Goal: Task Accomplishment & Management: Use online tool/utility

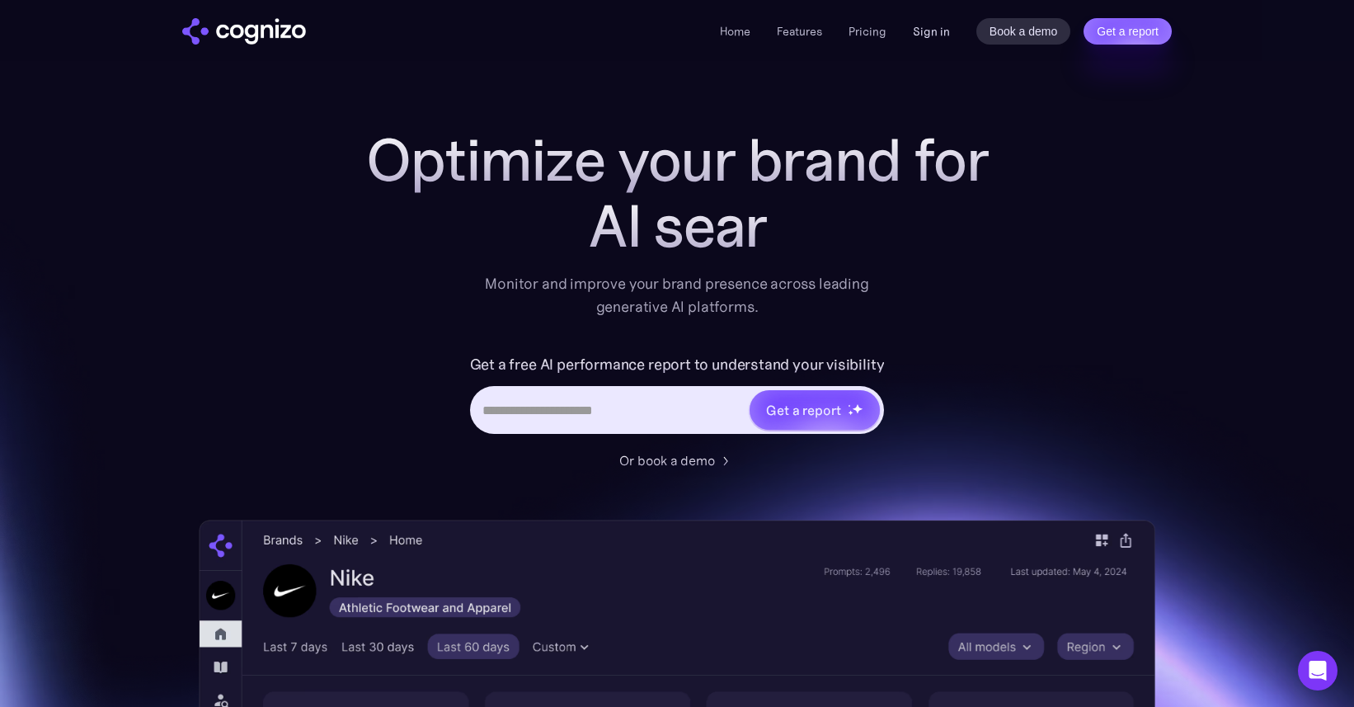
click at [934, 26] on link "Sign in" at bounding box center [931, 31] width 37 height 20
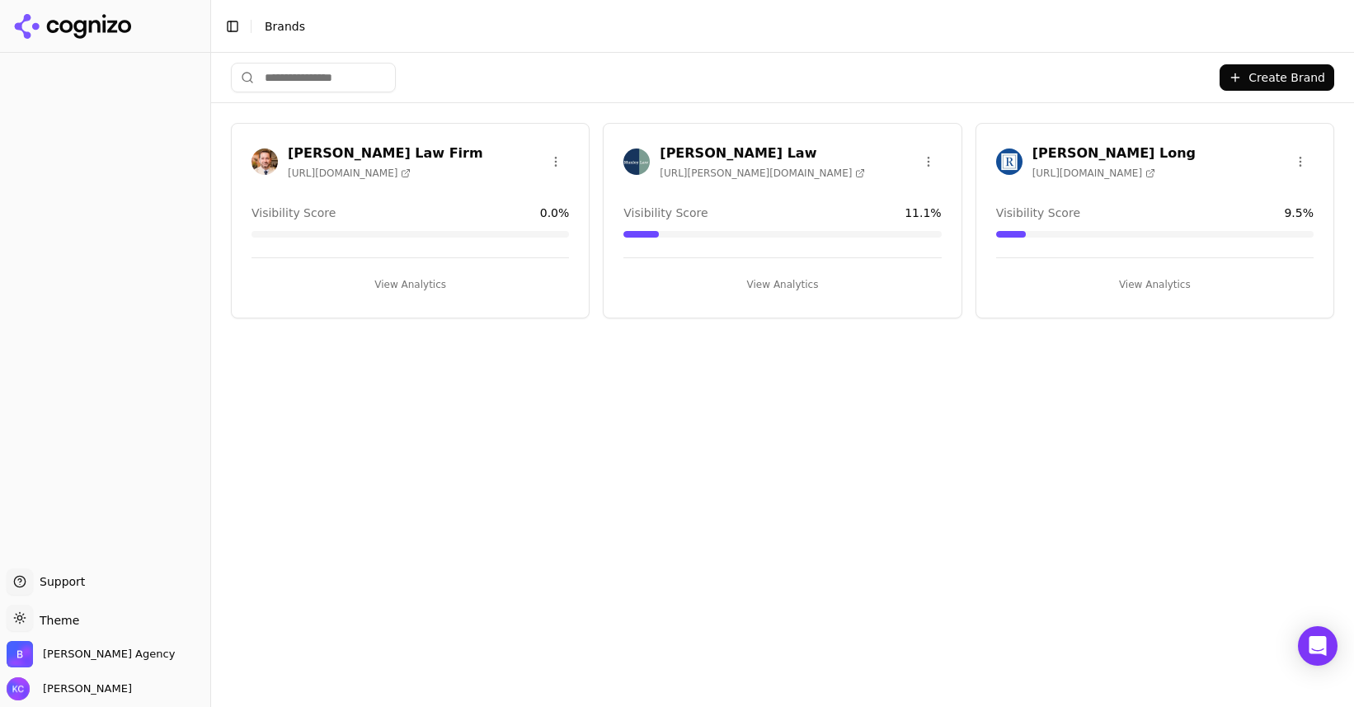
click at [1095, 154] on h3 "[PERSON_NAME] Long" at bounding box center [1114, 154] width 163 height 20
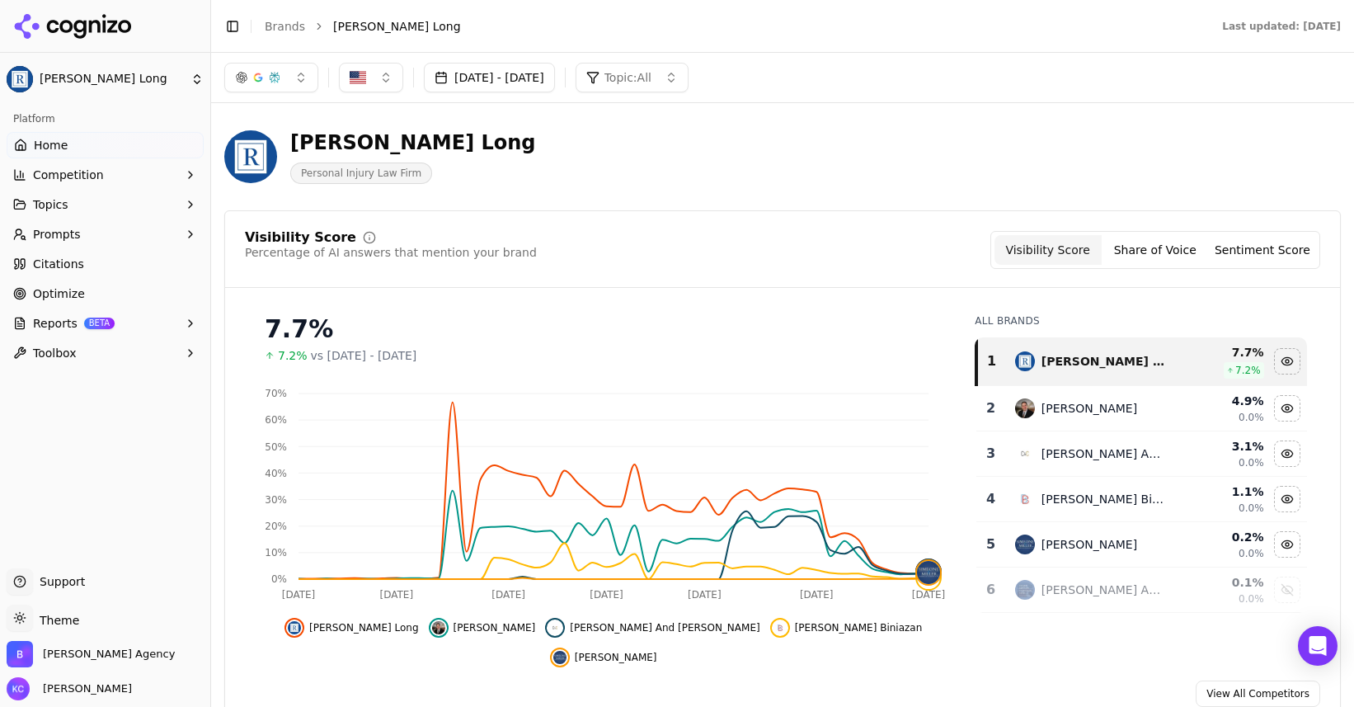
click at [555, 75] on button "[DATE] - [DATE]" at bounding box center [489, 78] width 131 height 30
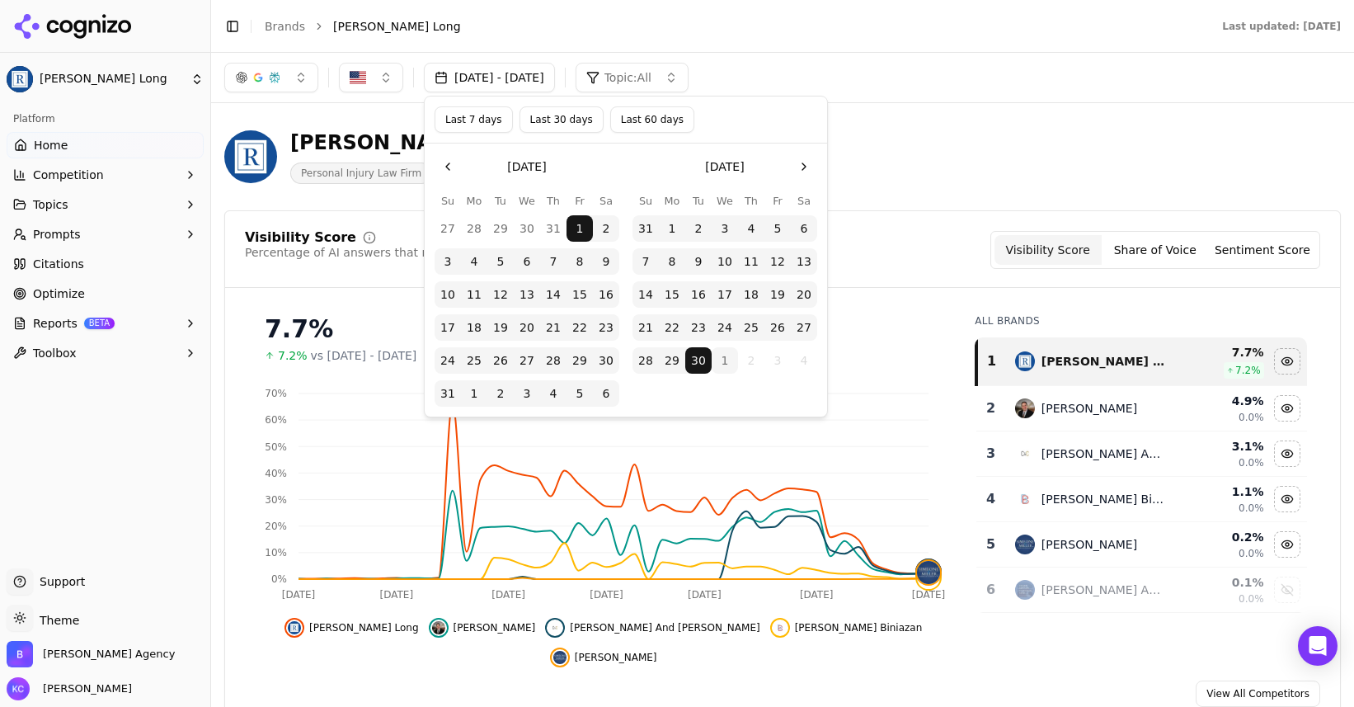
click at [471, 120] on button "Last 7 days" at bounding box center [474, 119] width 78 height 26
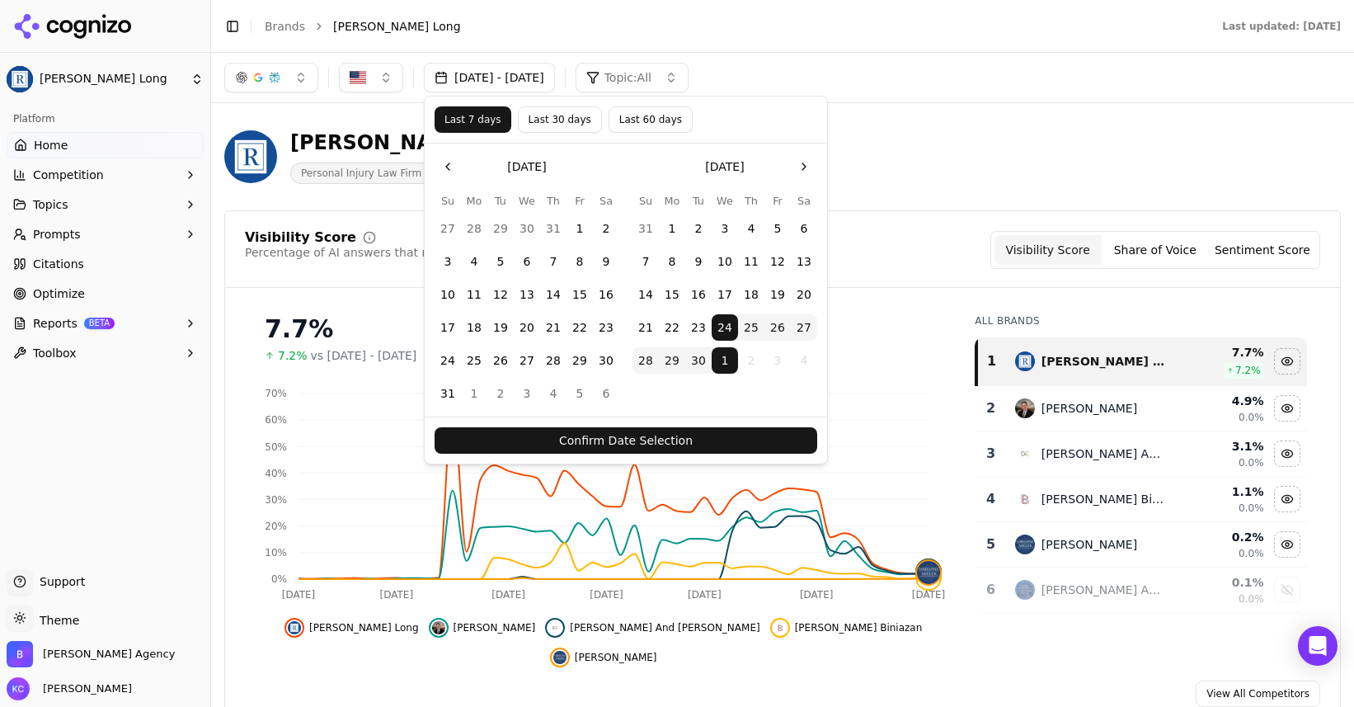
click at [610, 440] on button "Confirm Date Selection" at bounding box center [626, 440] width 383 height 26
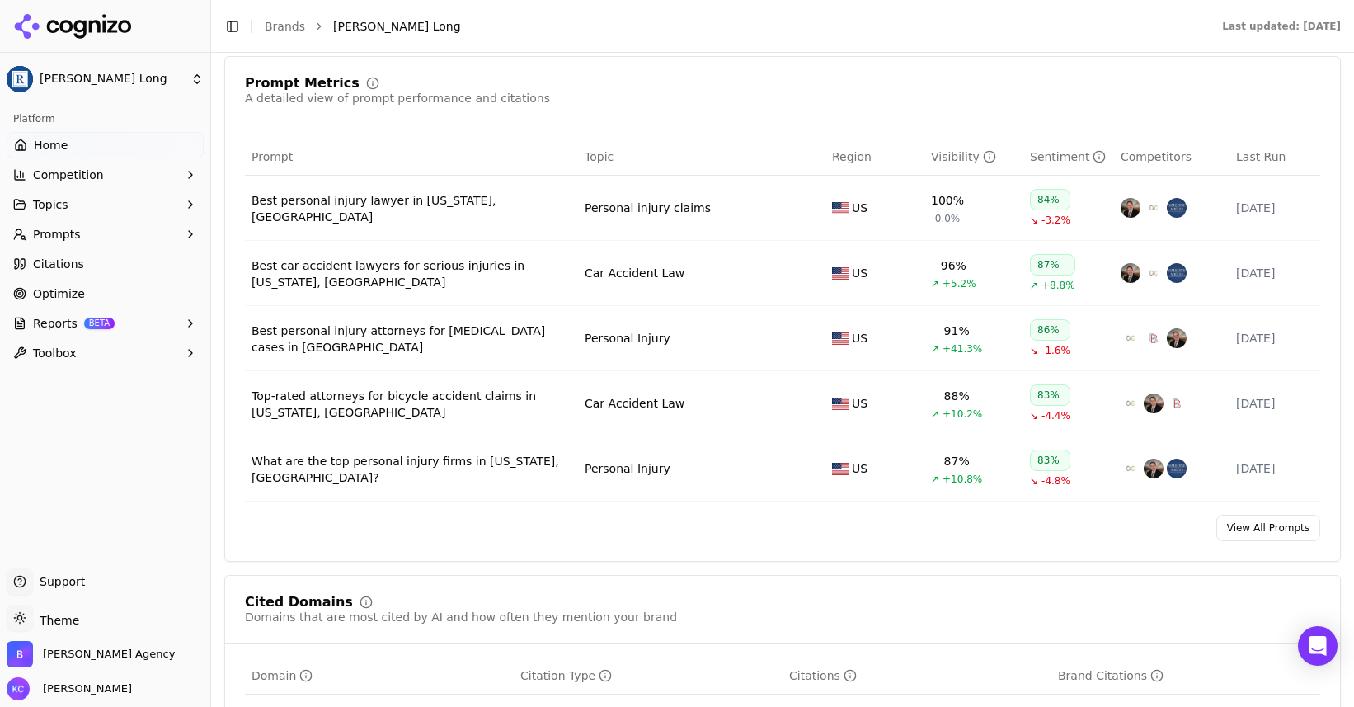
scroll to position [1212, 0]
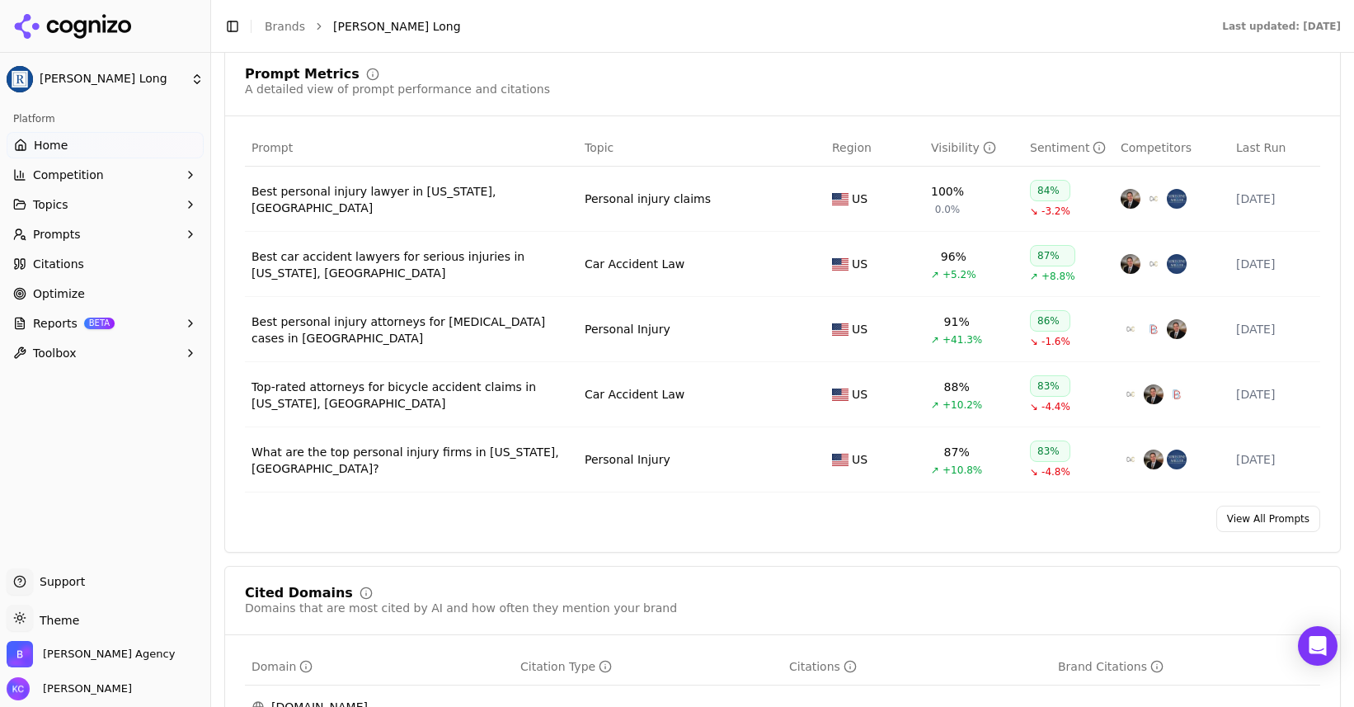
click at [524, 313] on div "Best personal injury attorneys for [MEDICAL_DATA] cases in [GEOGRAPHIC_DATA]" at bounding box center [412, 329] width 320 height 33
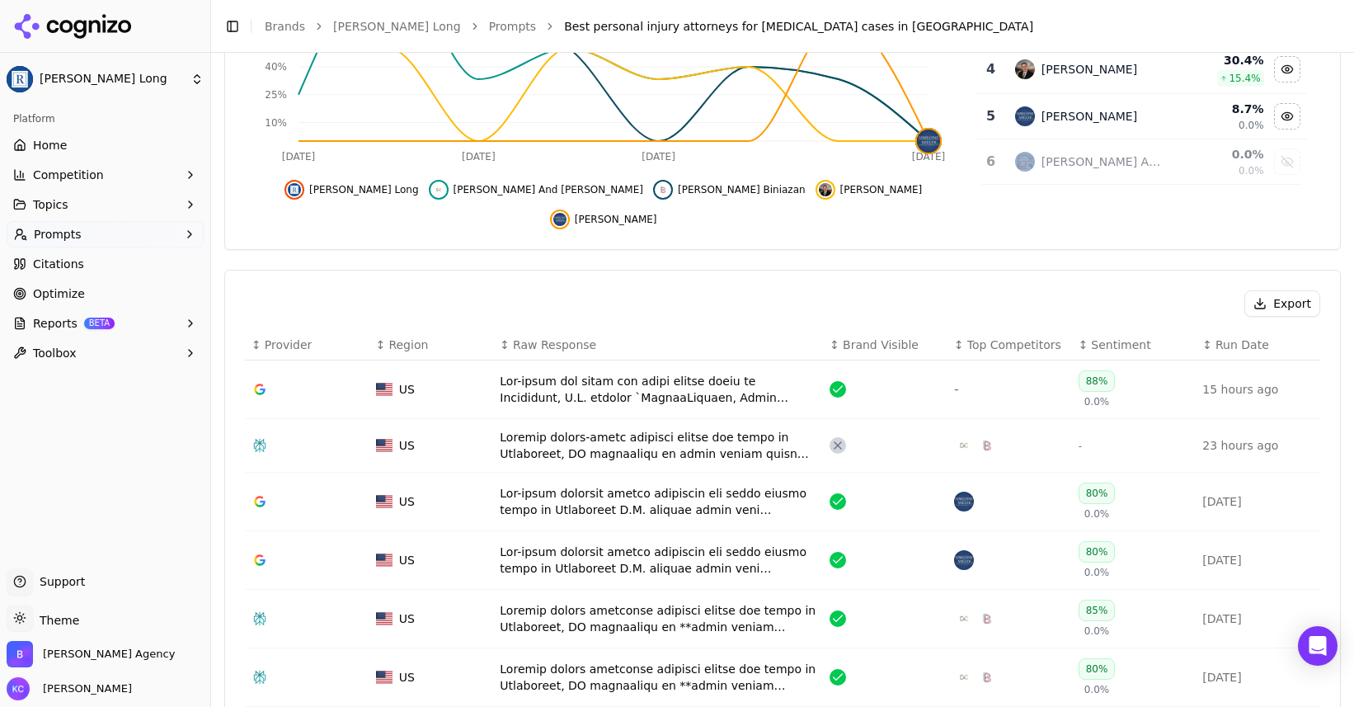
scroll to position [390, 0]
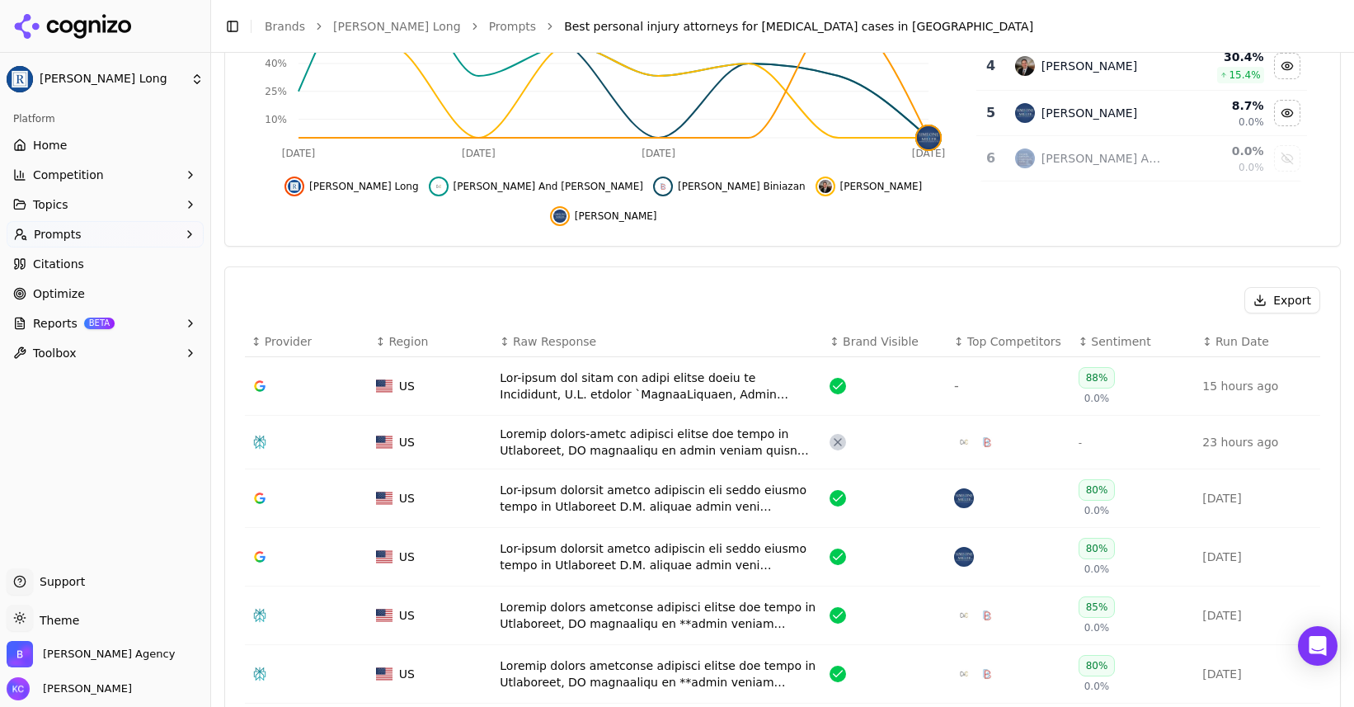
click at [613, 426] on div "Data table" at bounding box center [658, 442] width 317 height 33
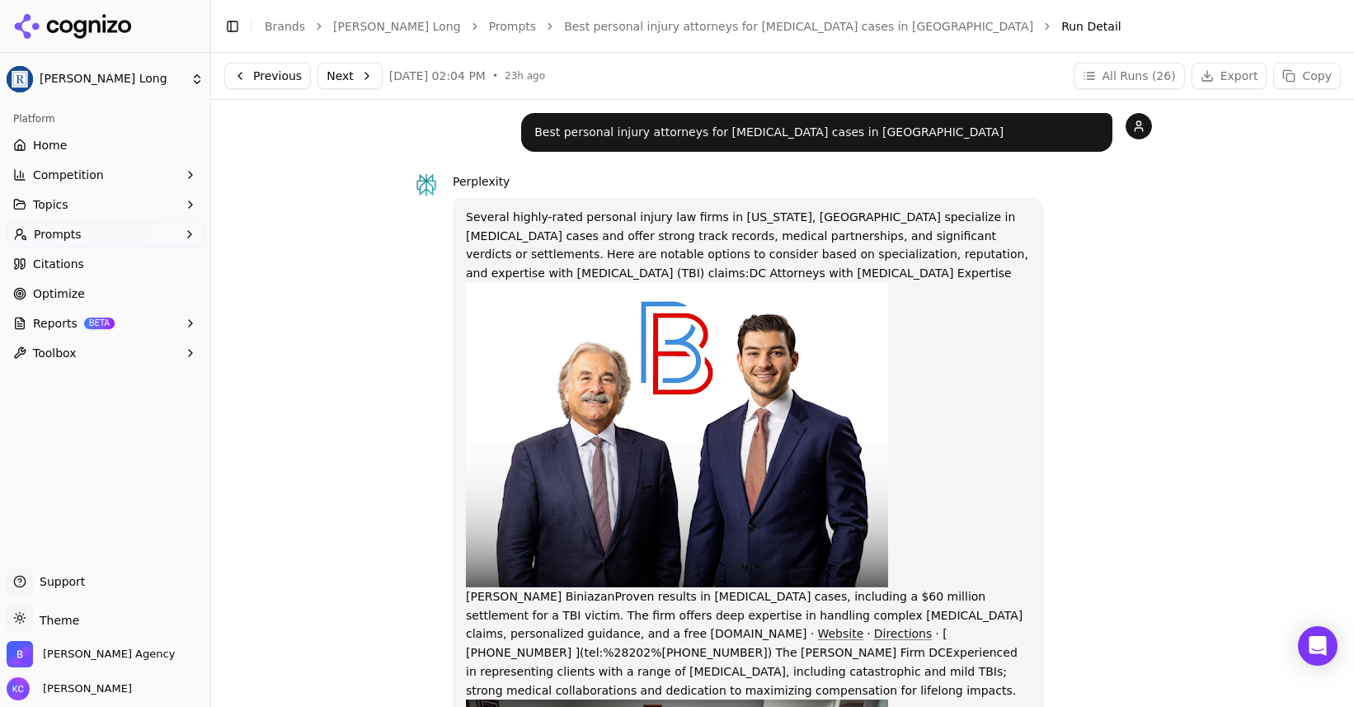
click at [817, 633] on link "Website" at bounding box center [840, 633] width 46 height 13
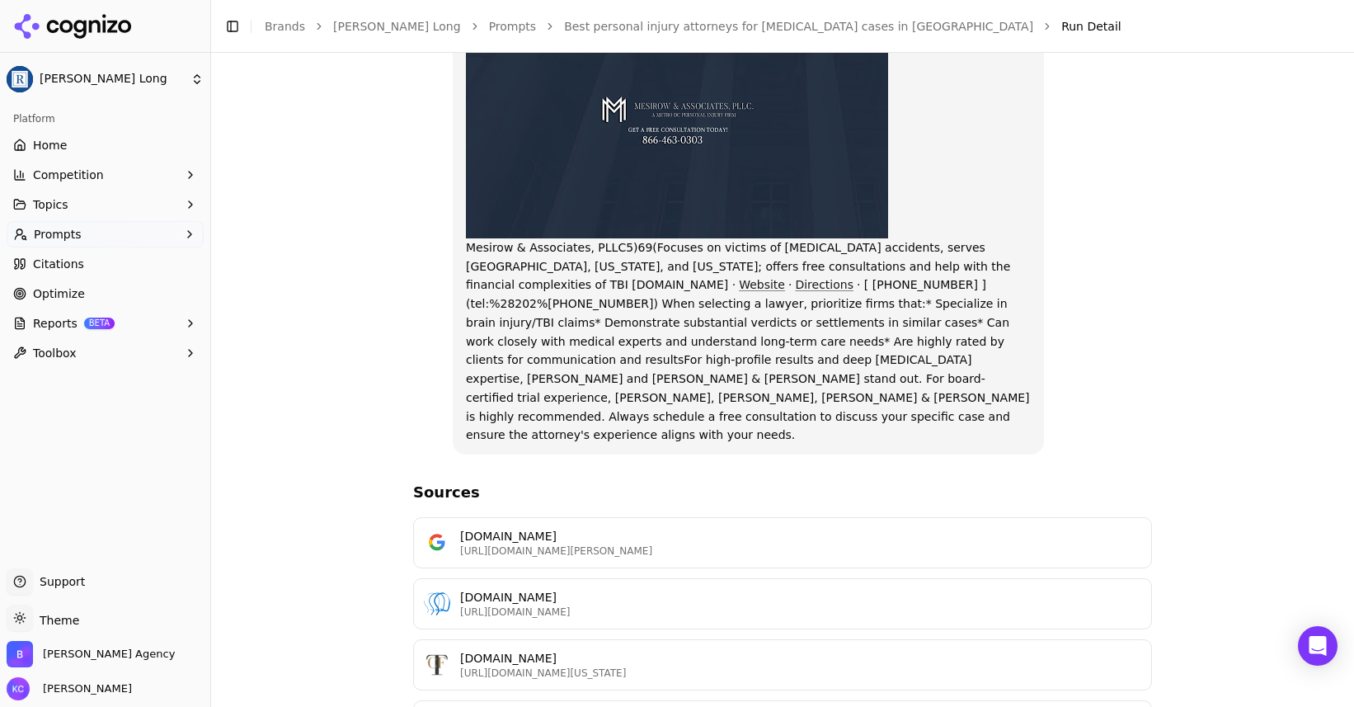
scroll to position [1720, 0]
click at [536, 587] on p "[DOMAIN_NAME]" at bounding box center [800, 595] width 681 height 16
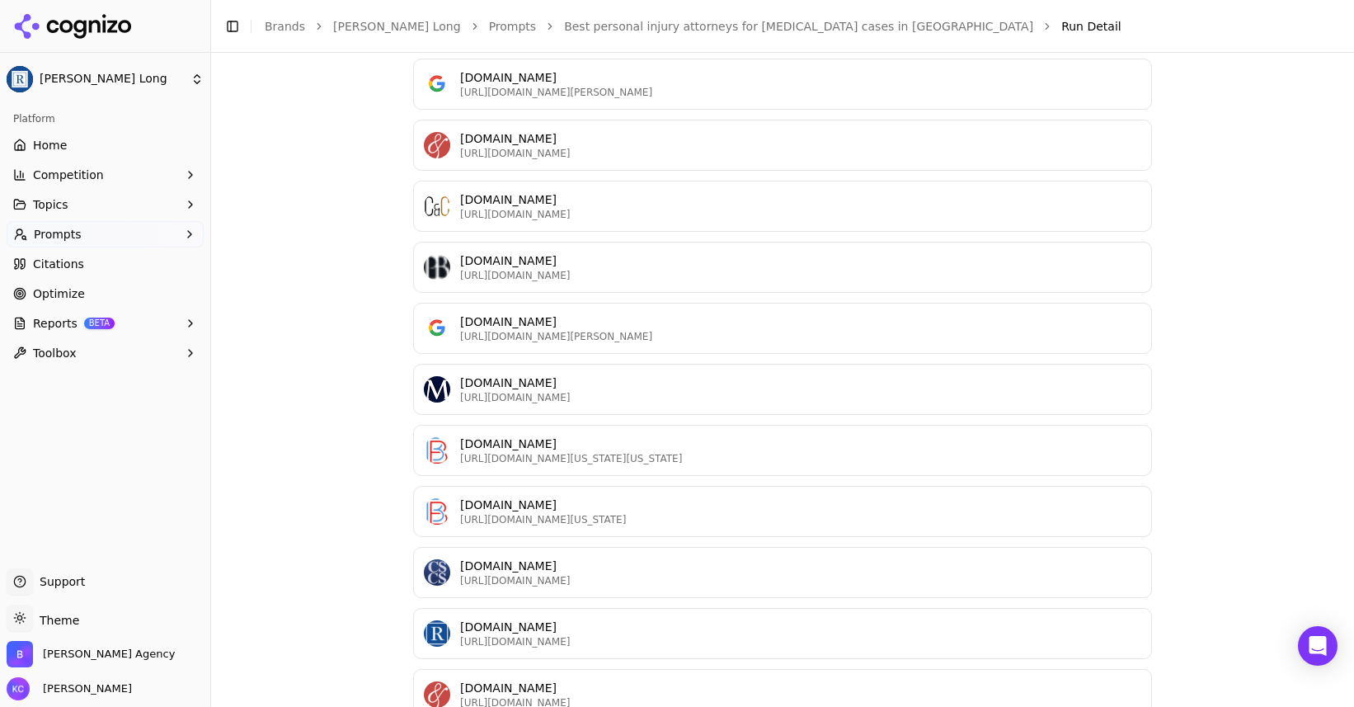
scroll to position [2483, 0]
click at [533, 451] on p "[URL][DOMAIN_NAME][US_STATE][US_STATE]" at bounding box center [800, 457] width 681 height 13
click at [45, 294] on span "Optimize" at bounding box center [59, 293] width 52 height 16
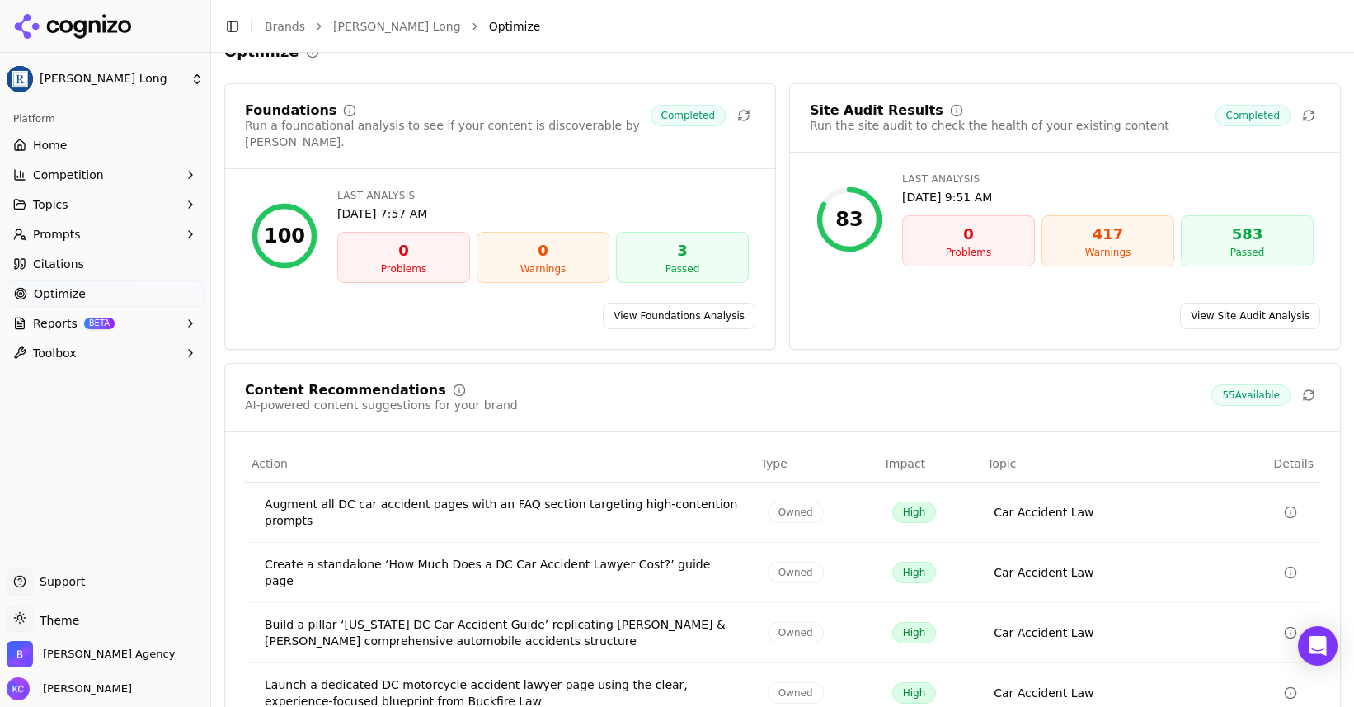
scroll to position [195, 0]
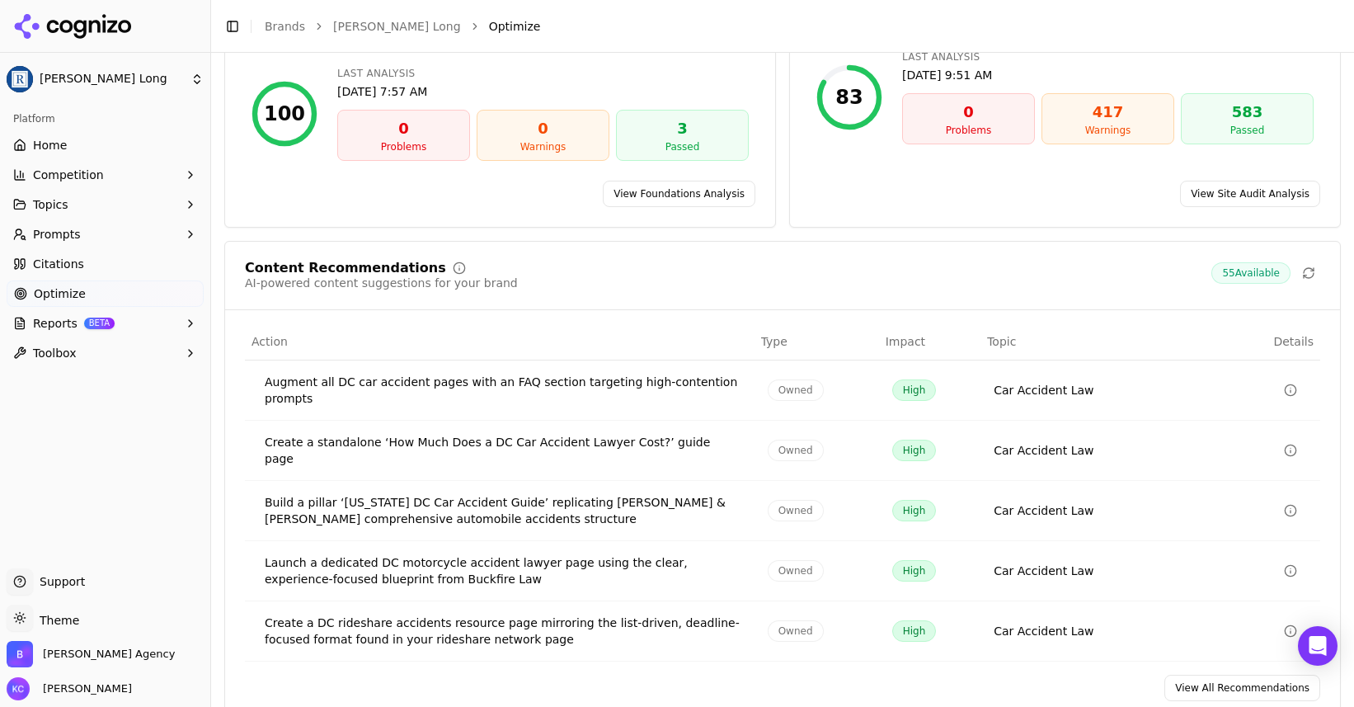
click at [1231, 675] on link "View All Recommendations" at bounding box center [1243, 688] width 156 height 26
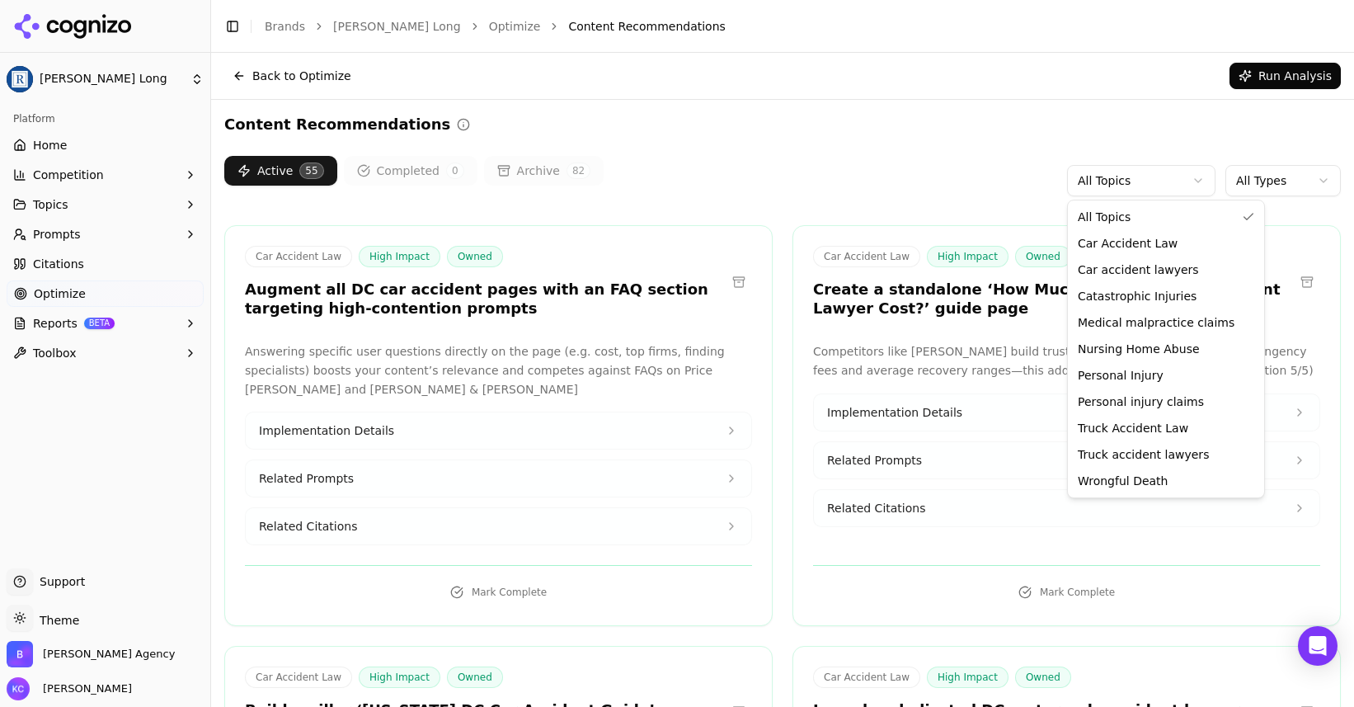
click at [1114, 188] on html "[PERSON_NAME] Long Platform Home Competition Topics Prompts Citations Optimize …" at bounding box center [677, 353] width 1354 height 707
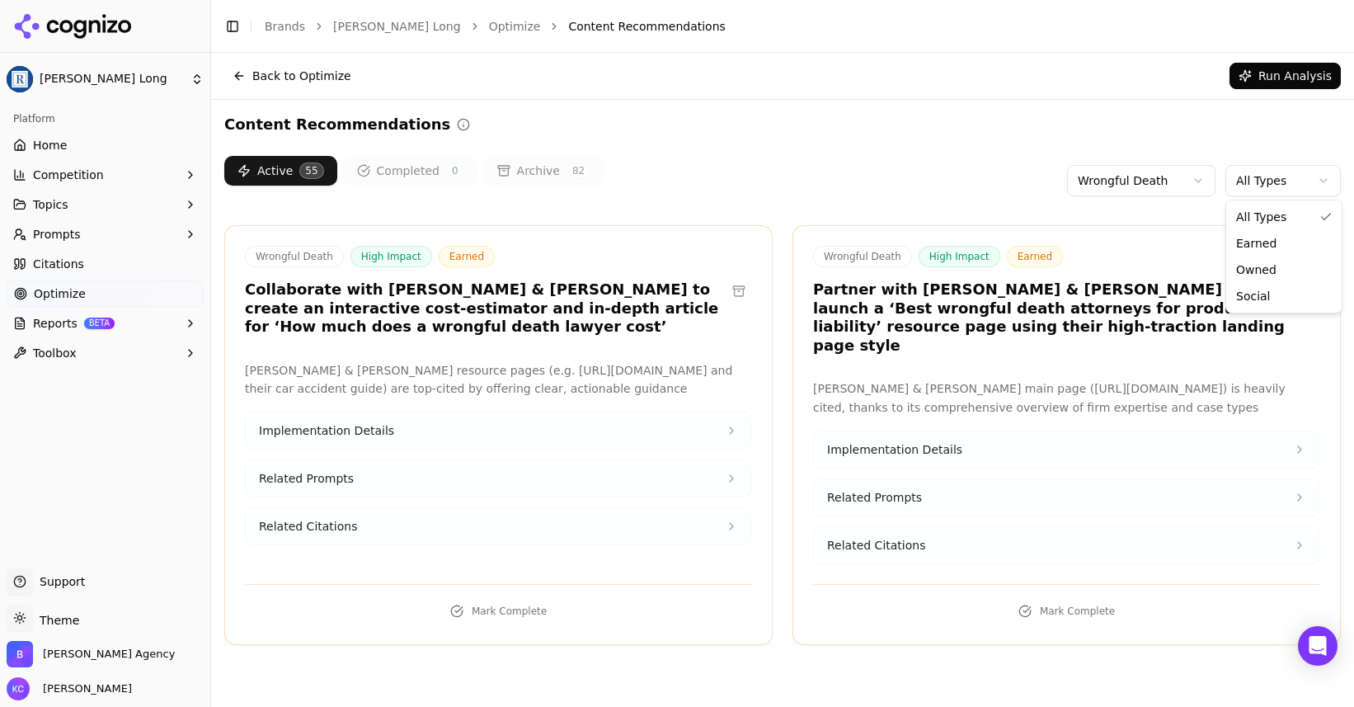
click at [1256, 184] on html "[PERSON_NAME] Long Platform Home Competition Topics Prompts Citations Optimize …" at bounding box center [677, 353] width 1354 height 707
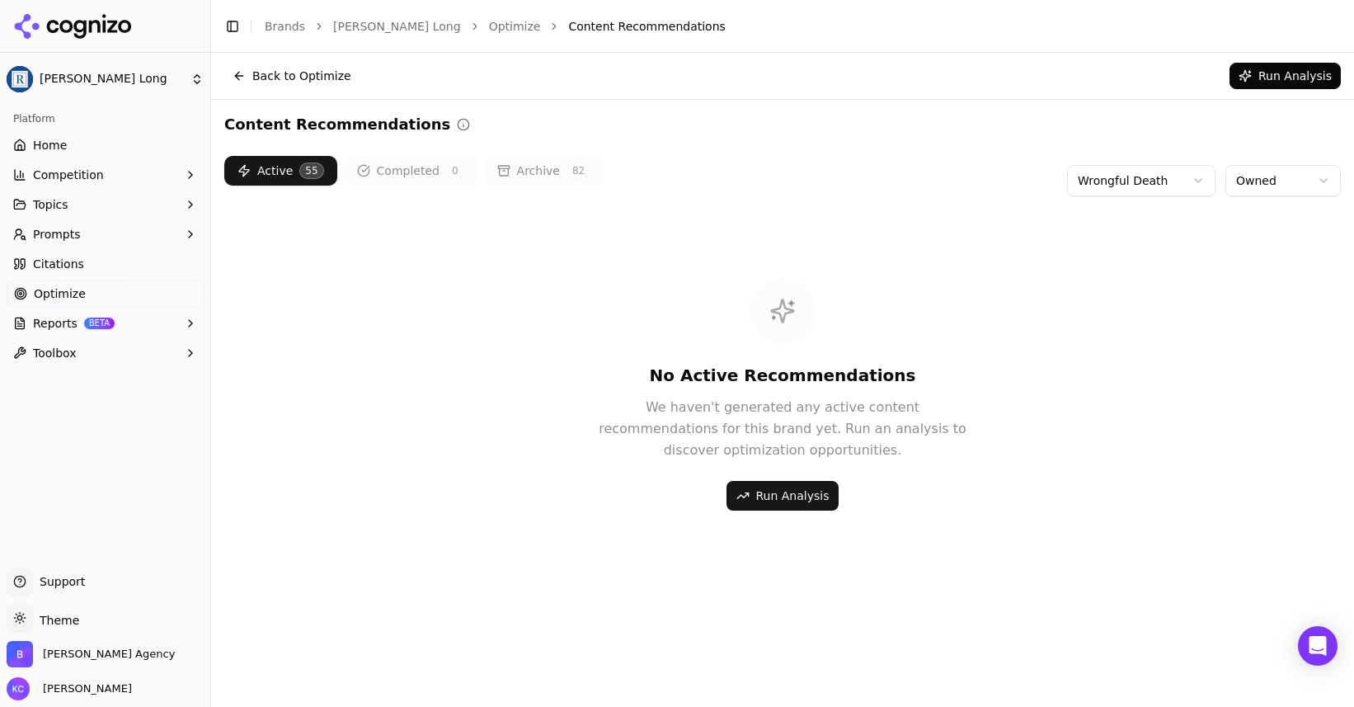
click at [1277, 177] on html "[PERSON_NAME] Long Platform Home Competition Topics Prompts Citations Optimize …" at bounding box center [677, 353] width 1354 height 707
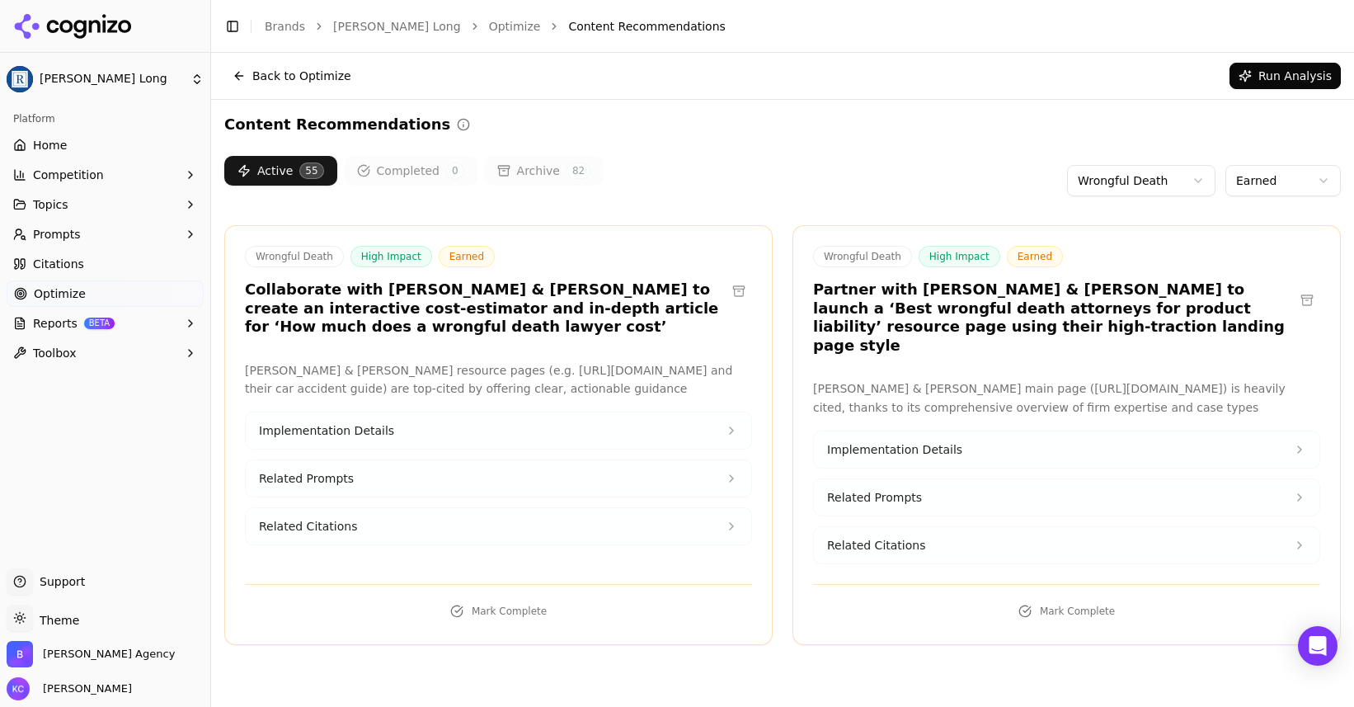
click at [1185, 184] on html "[PERSON_NAME] Long Platform Home Competition Topics Prompts Citations Optimize …" at bounding box center [677, 353] width 1354 height 707
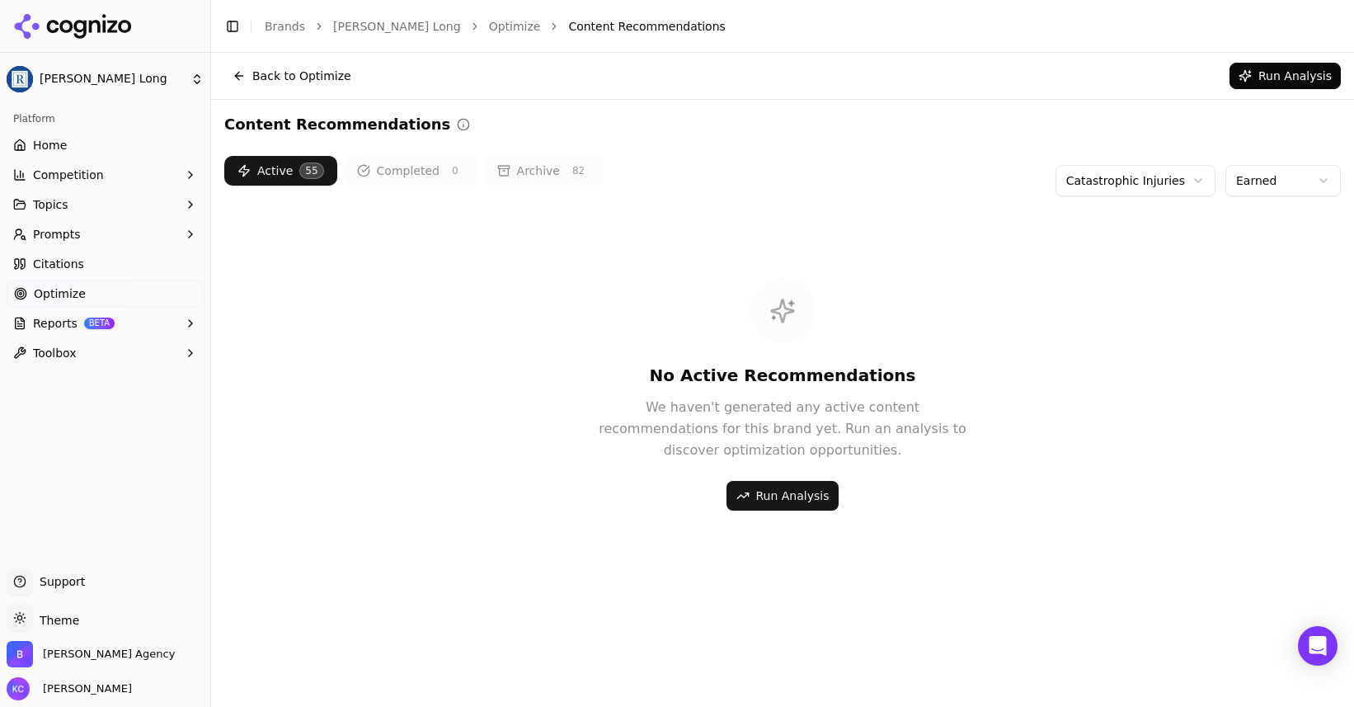
click at [809, 500] on button "Run Analysis" at bounding box center [783, 496] width 113 height 30
click at [81, 293] on link "Optimize" at bounding box center [105, 293] width 197 height 26
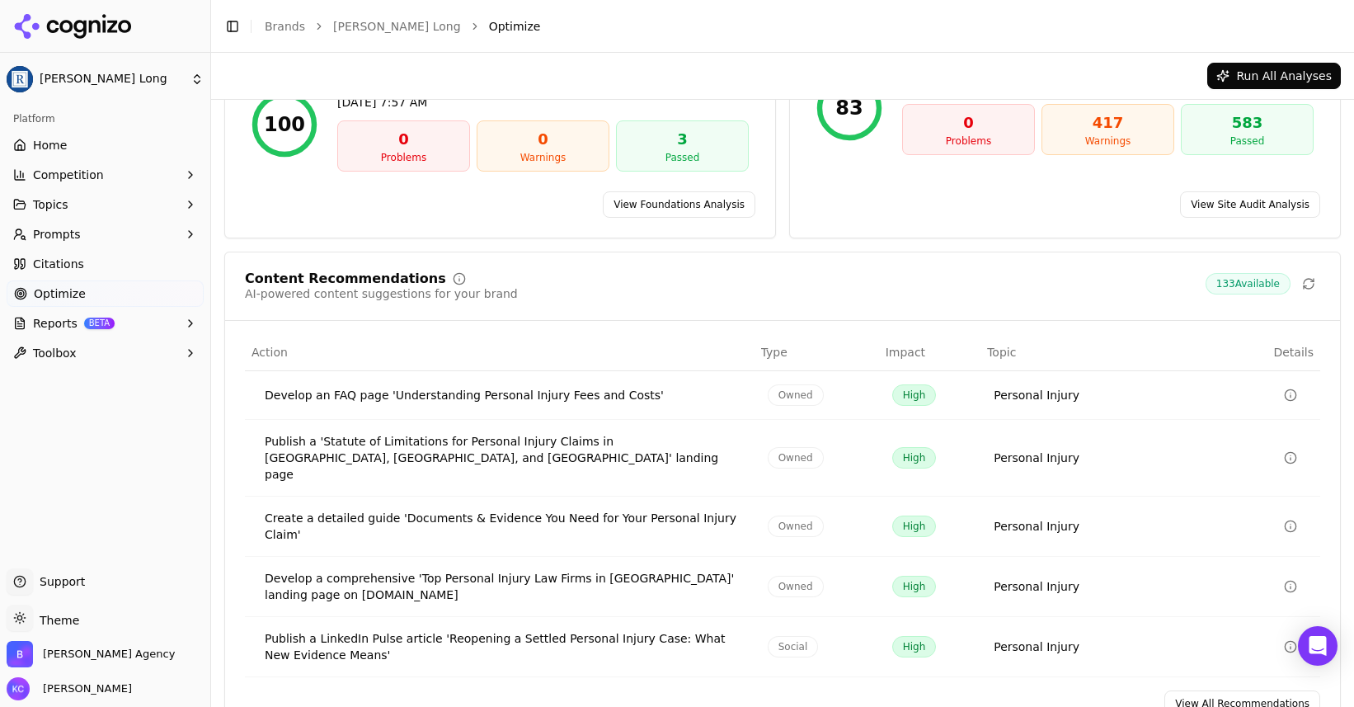
scroll to position [195, 0]
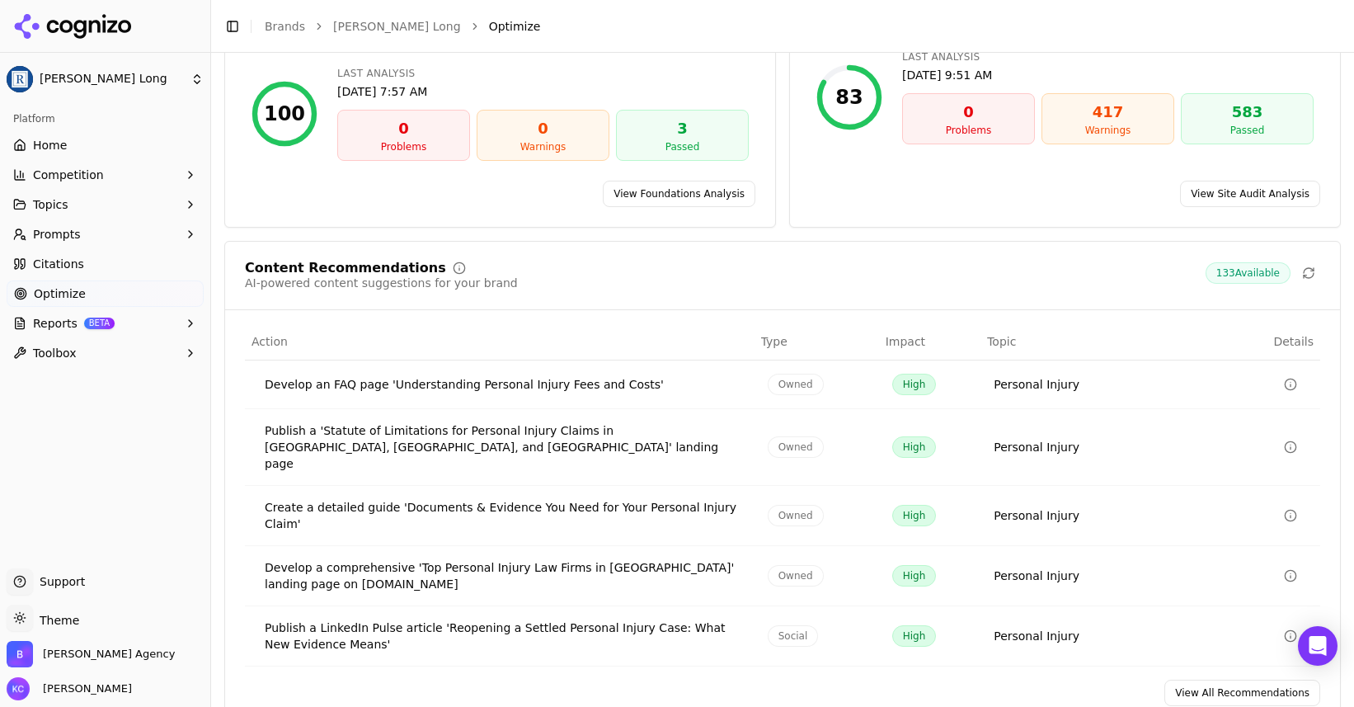
click at [71, 290] on span "Optimize" at bounding box center [60, 293] width 52 height 16
click at [76, 262] on span "Citations" at bounding box center [58, 264] width 51 height 16
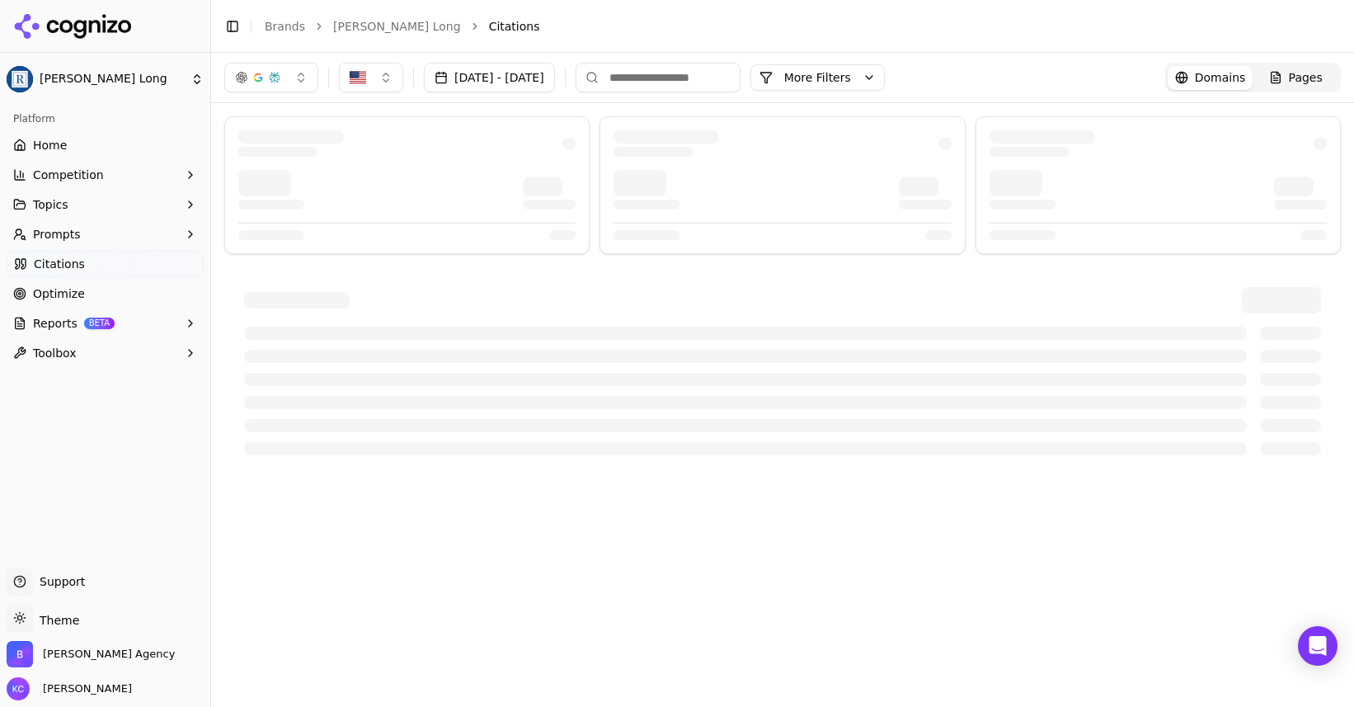
click at [190, 231] on icon "button" at bounding box center [190, 234] width 13 height 13
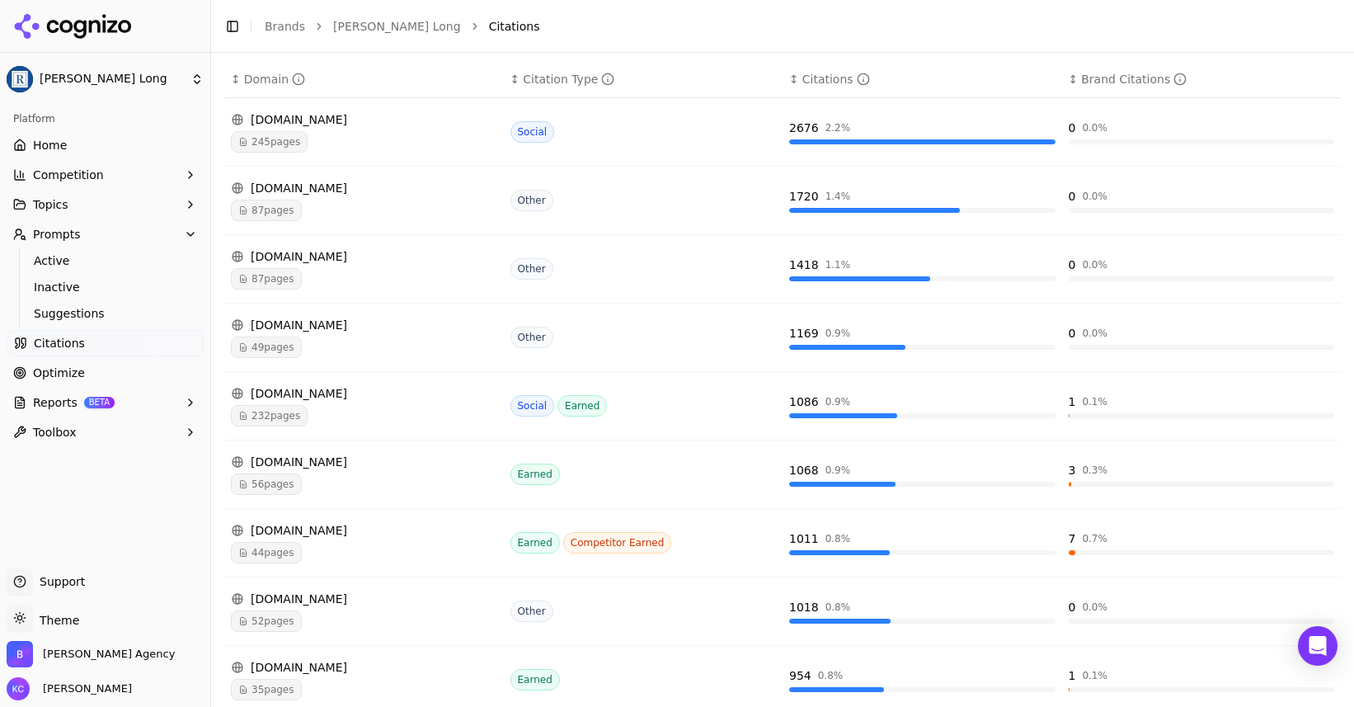
scroll to position [274, 0]
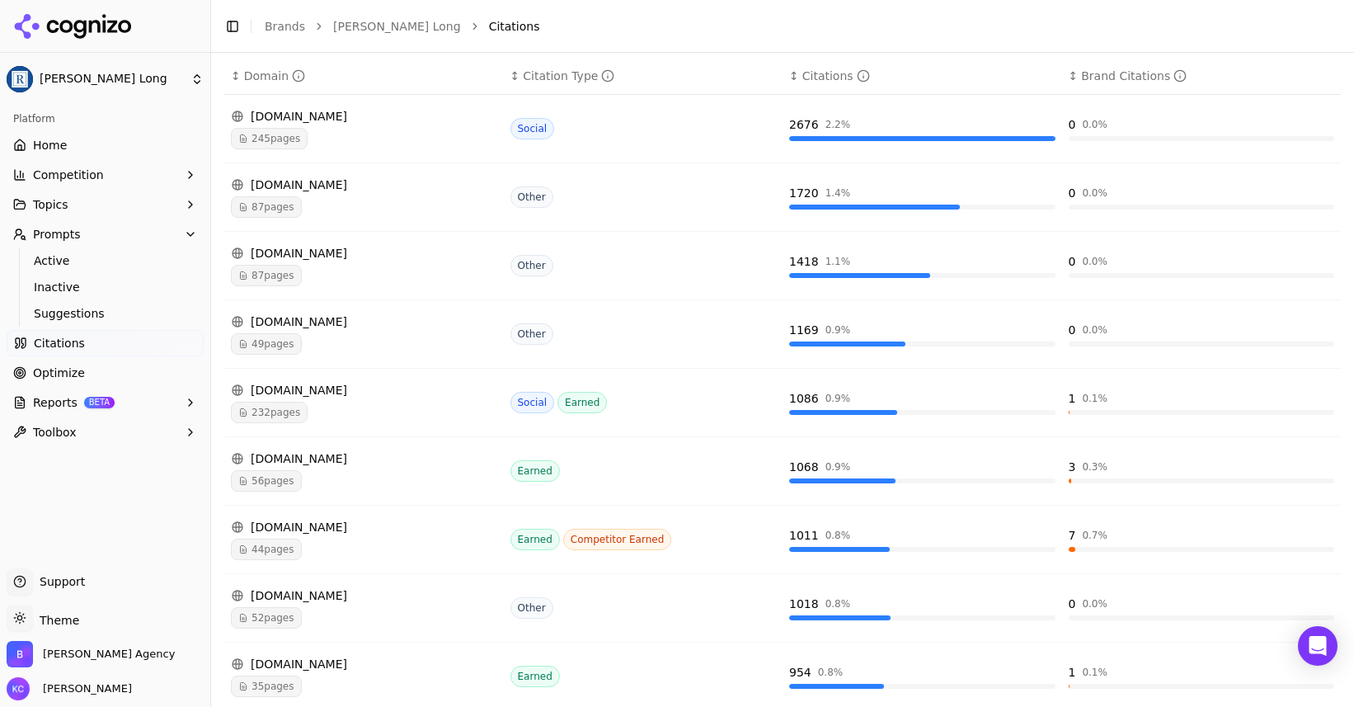
click at [353, 257] on div "[DOMAIN_NAME]" at bounding box center [364, 253] width 266 height 16
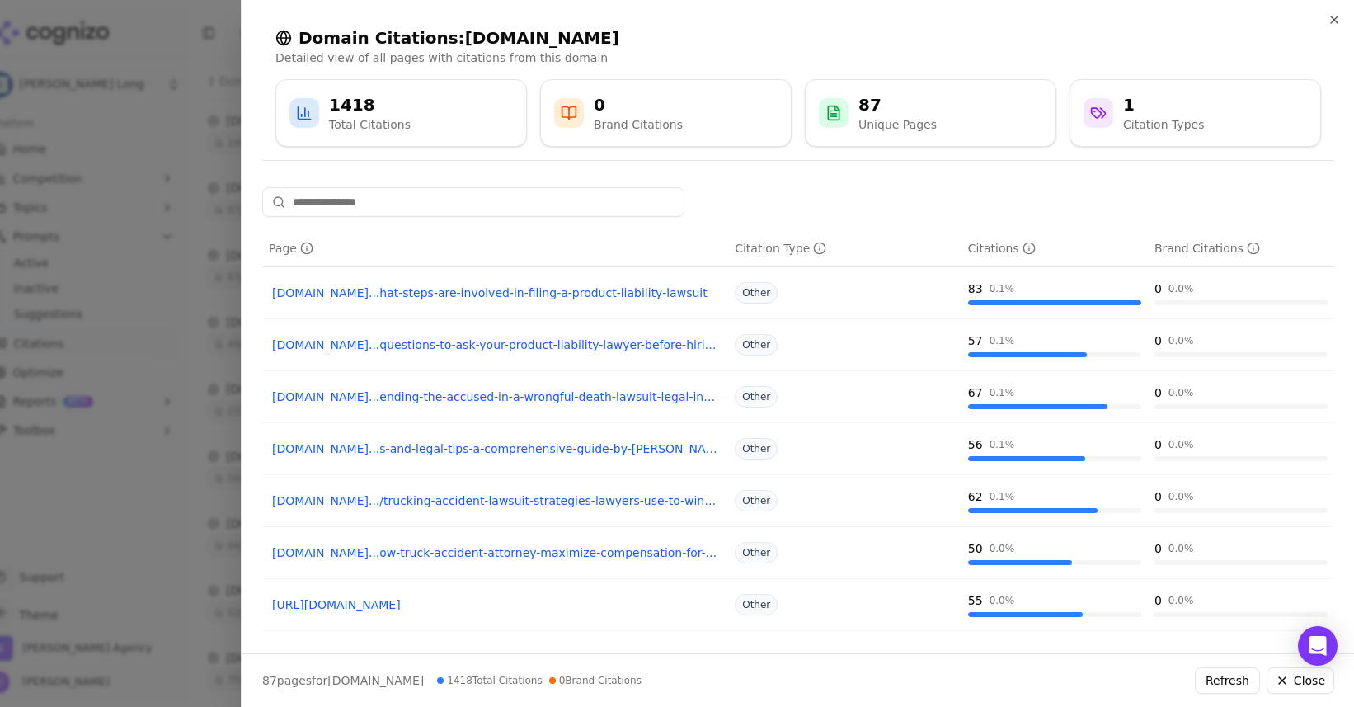
click at [496, 549] on link "[DOMAIN_NAME]...ow-truck-accident-attorney-maximize-compensation-for-victims" at bounding box center [495, 552] width 446 height 16
click at [1333, 16] on icon "button" at bounding box center [1334, 19] width 13 height 13
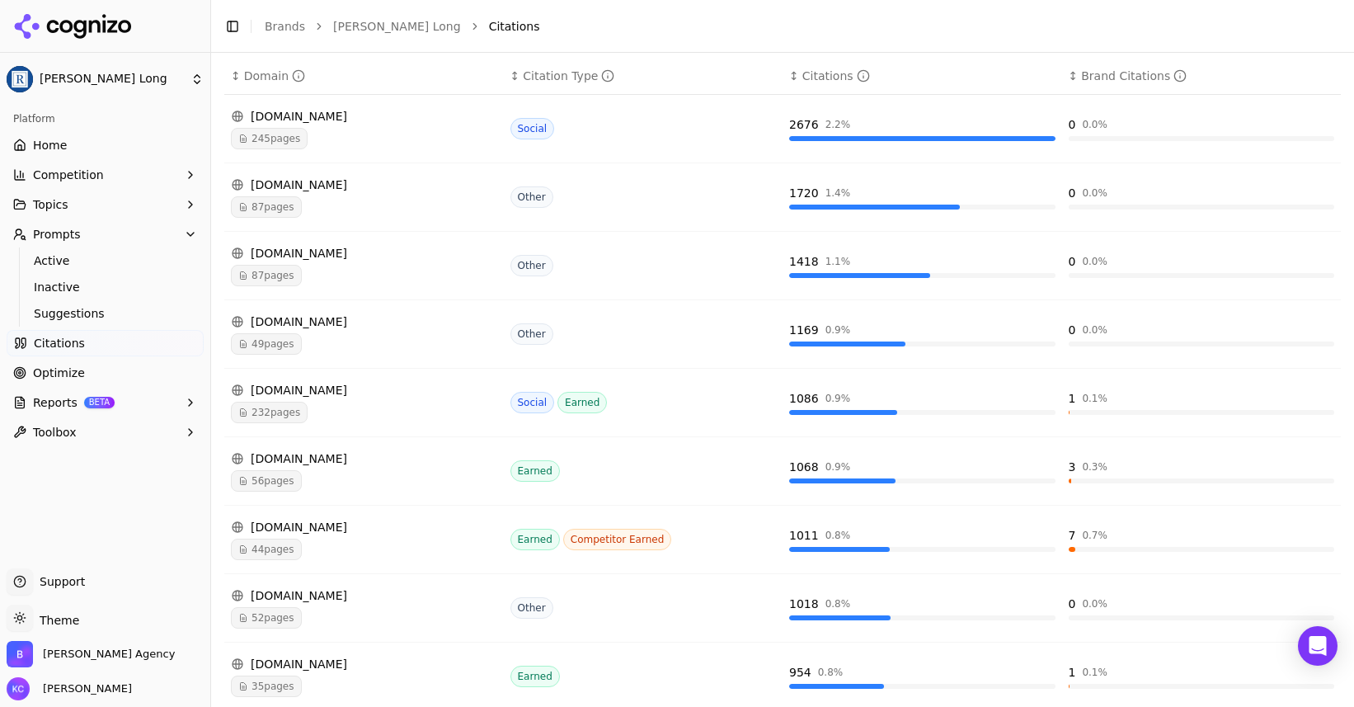
click at [283, 208] on span "87 pages" at bounding box center [266, 206] width 71 height 21
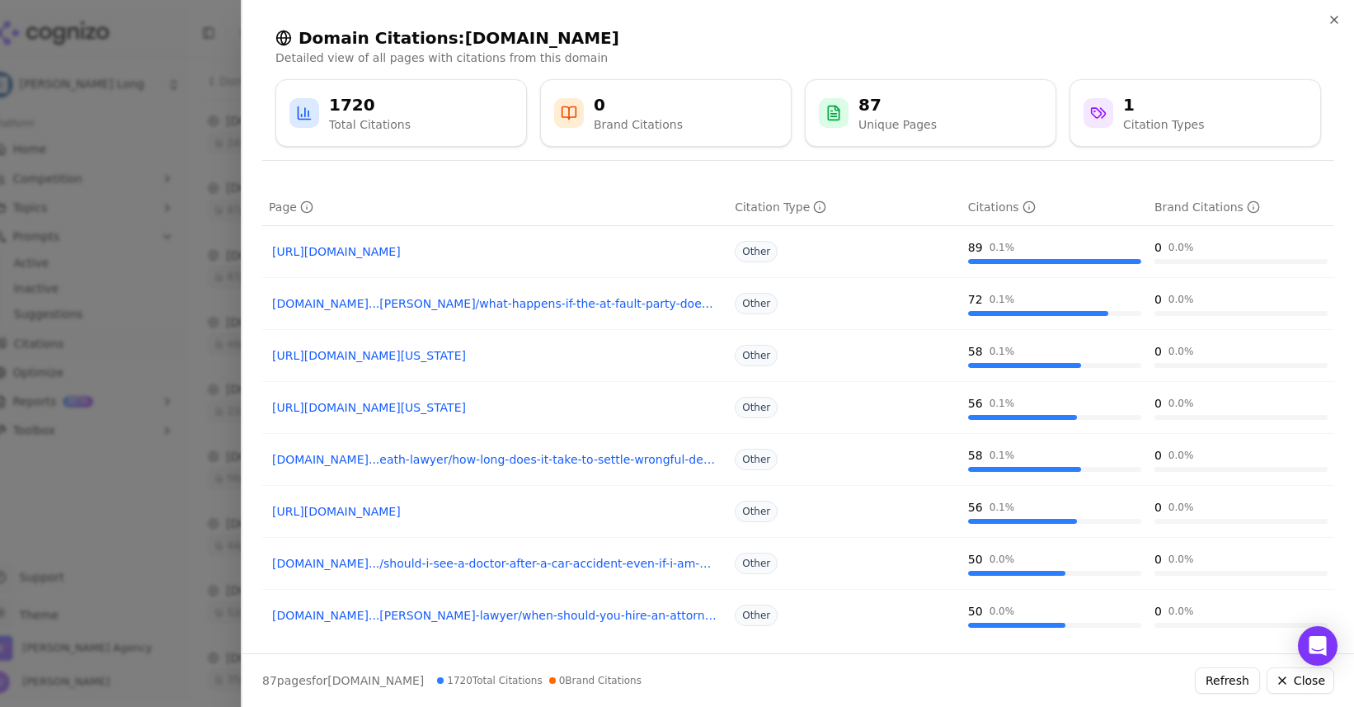
scroll to position [200, 0]
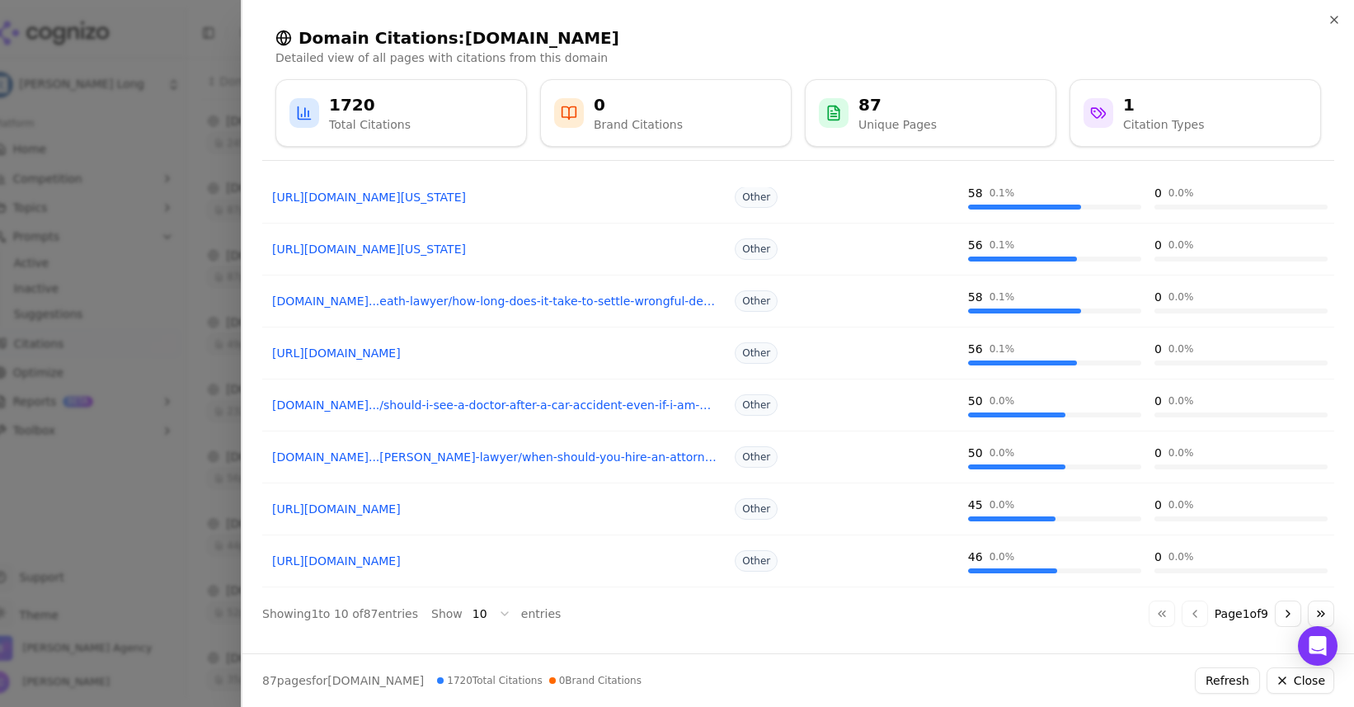
click at [510, 350] on link "[URL][DOMAIN_NAME]" at bounding box center [495, 353] width 446 height 16
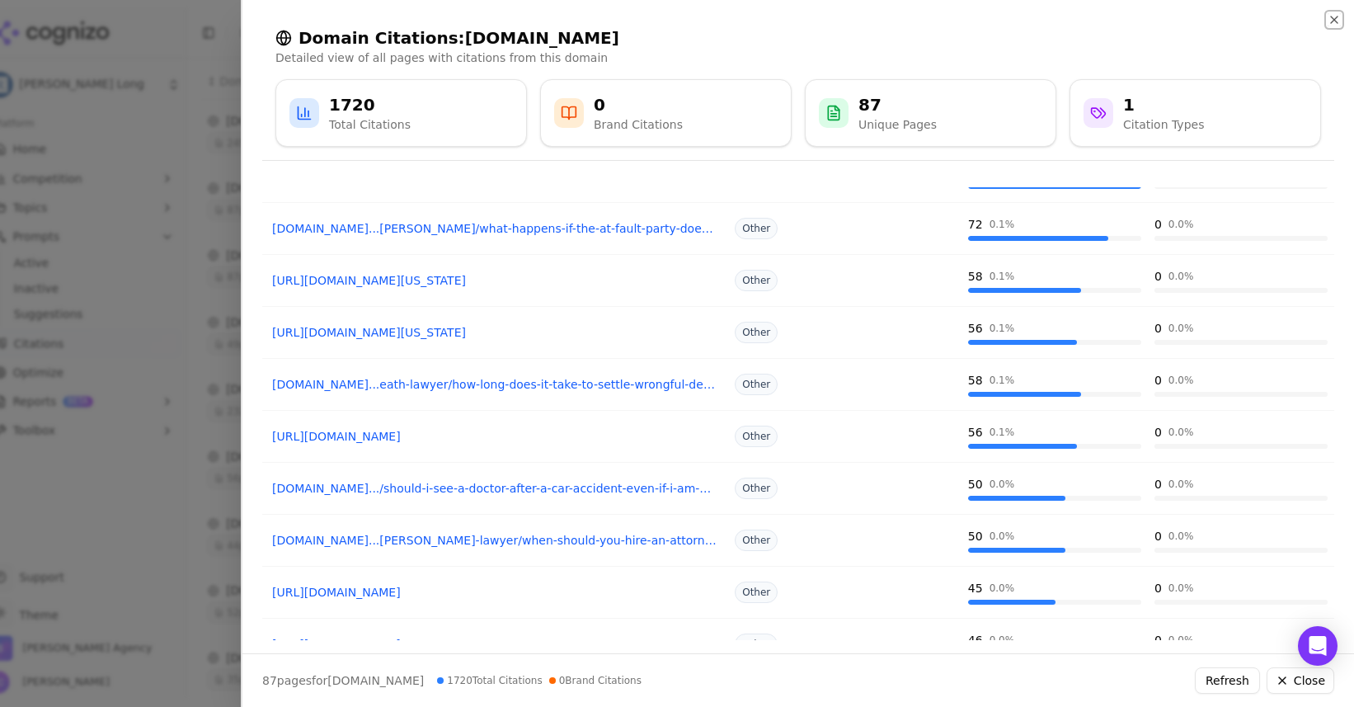
click at [1335, 16] on icon "button" at bounding box center [1334, 19] width 13 height 13
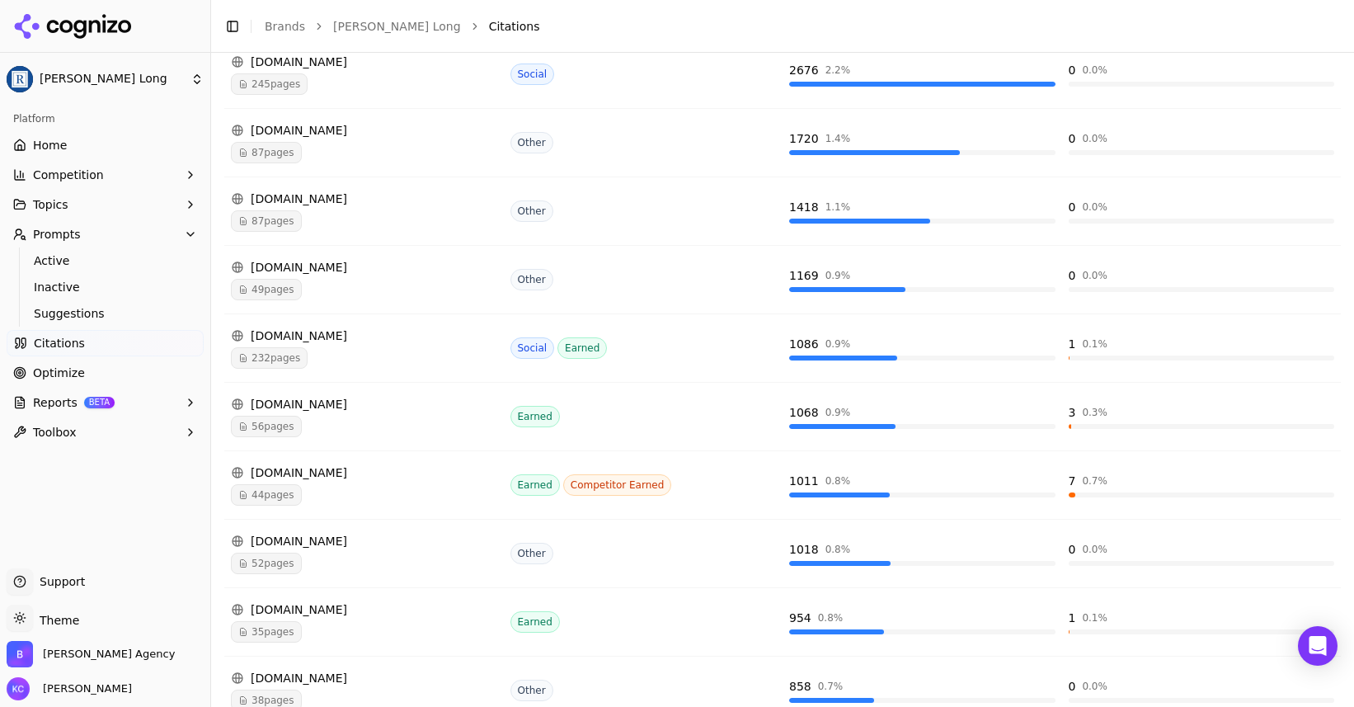
scroll to position [329, 0]
click at [319, 542] on div "[DOMAIN_NAME]" at bounding box center [364, 540] width 266 height 16
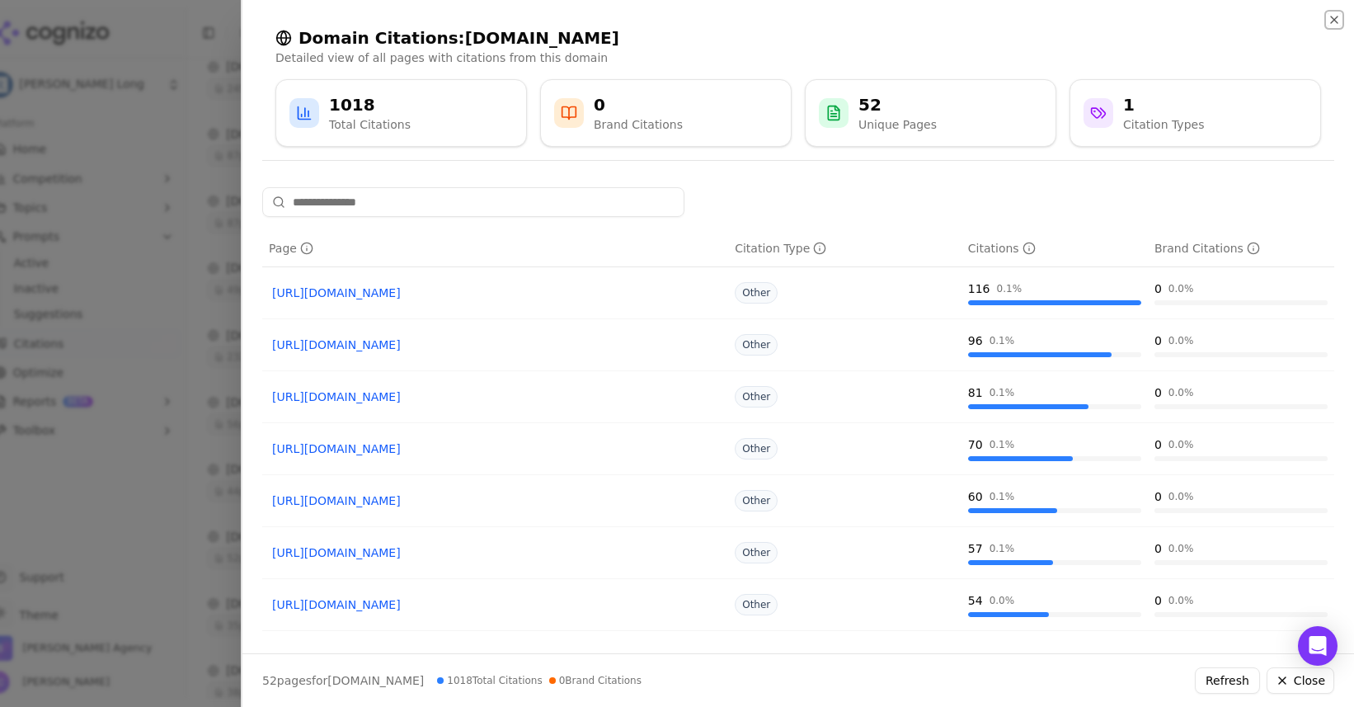
click at [1330, 22] on icon "button" at bounding box center [1334, 19] width 13 height 13
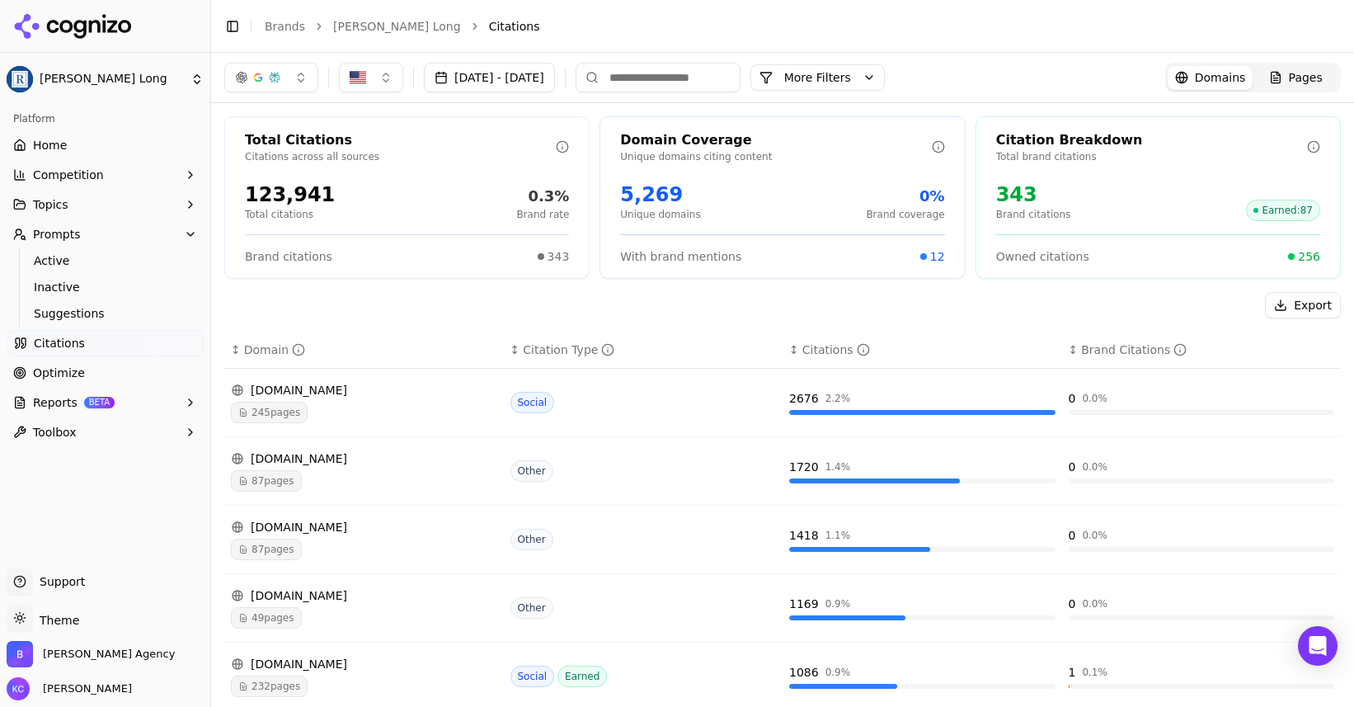
scroll to position [3, 0]
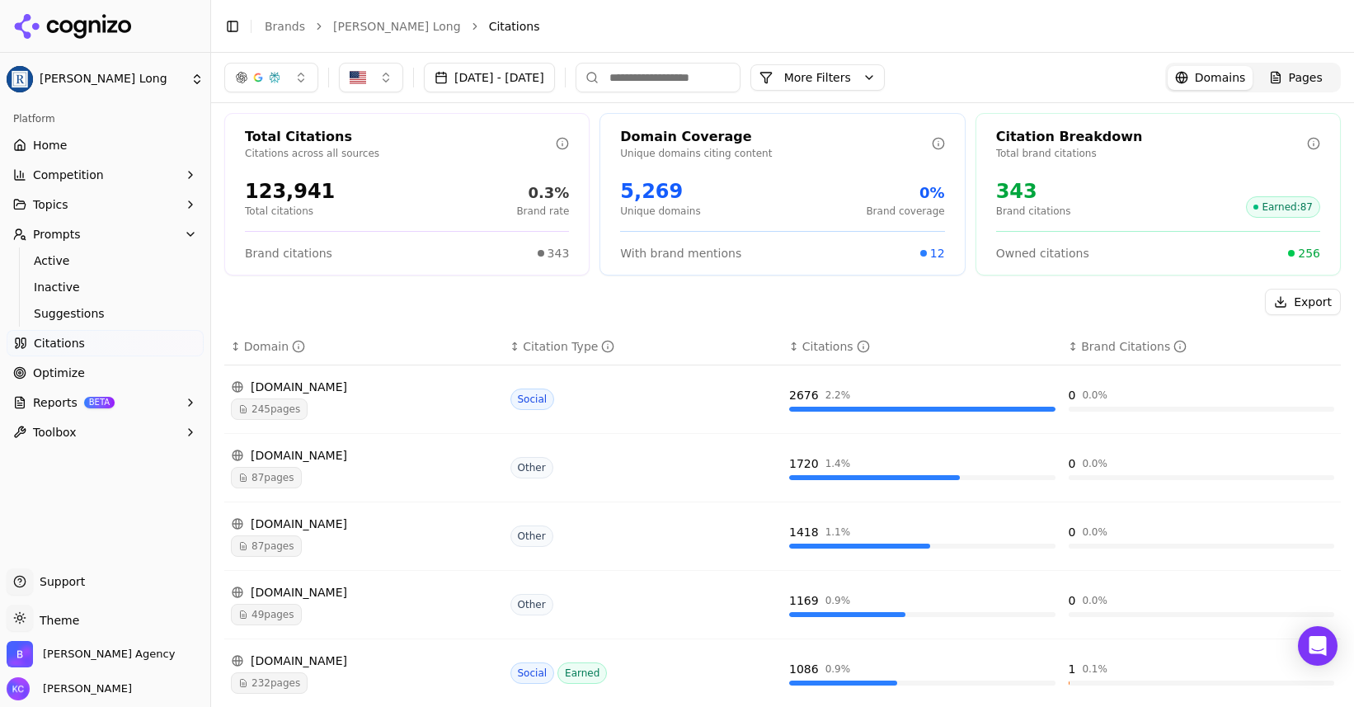
click at [43, 346] on span "Citations" at bounding box center [59, 343] width 51 height 16
click at [54, 374] on span "Optimize" at bounding box center [59, 373] width 52 height 16
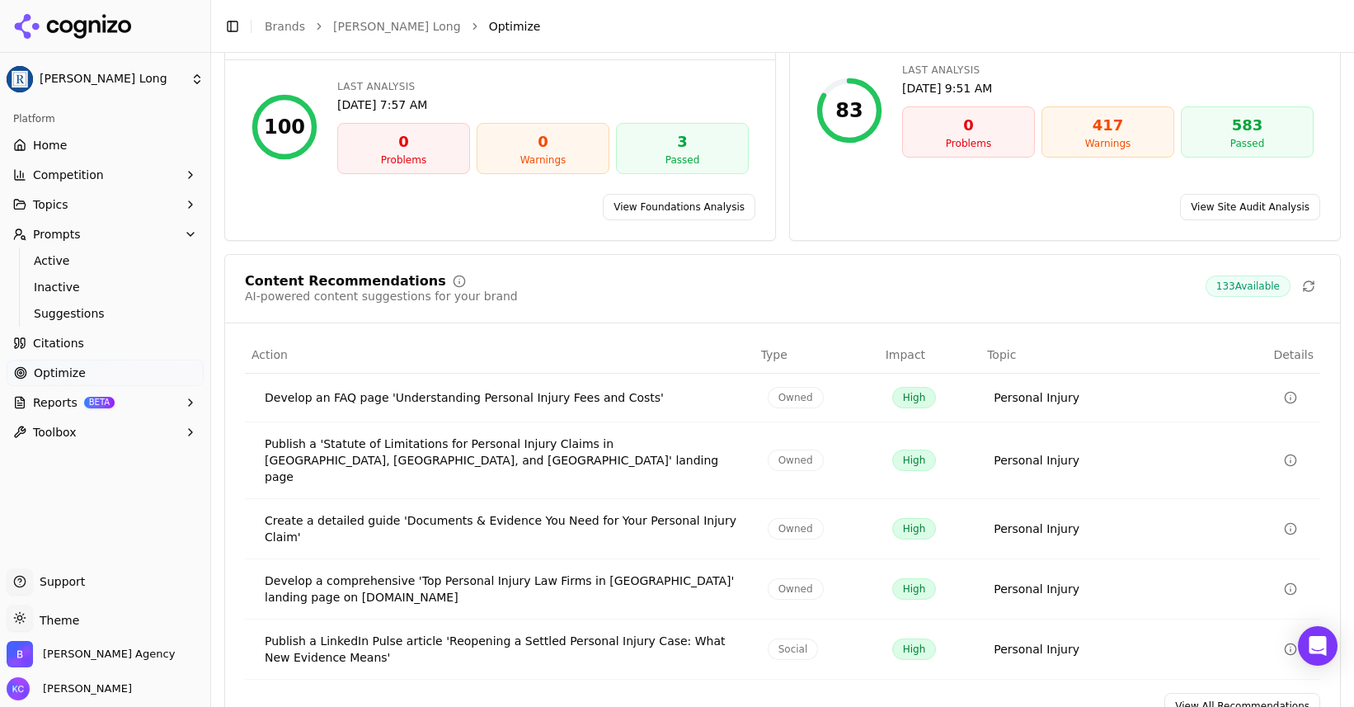
scroll to position [195, 0]
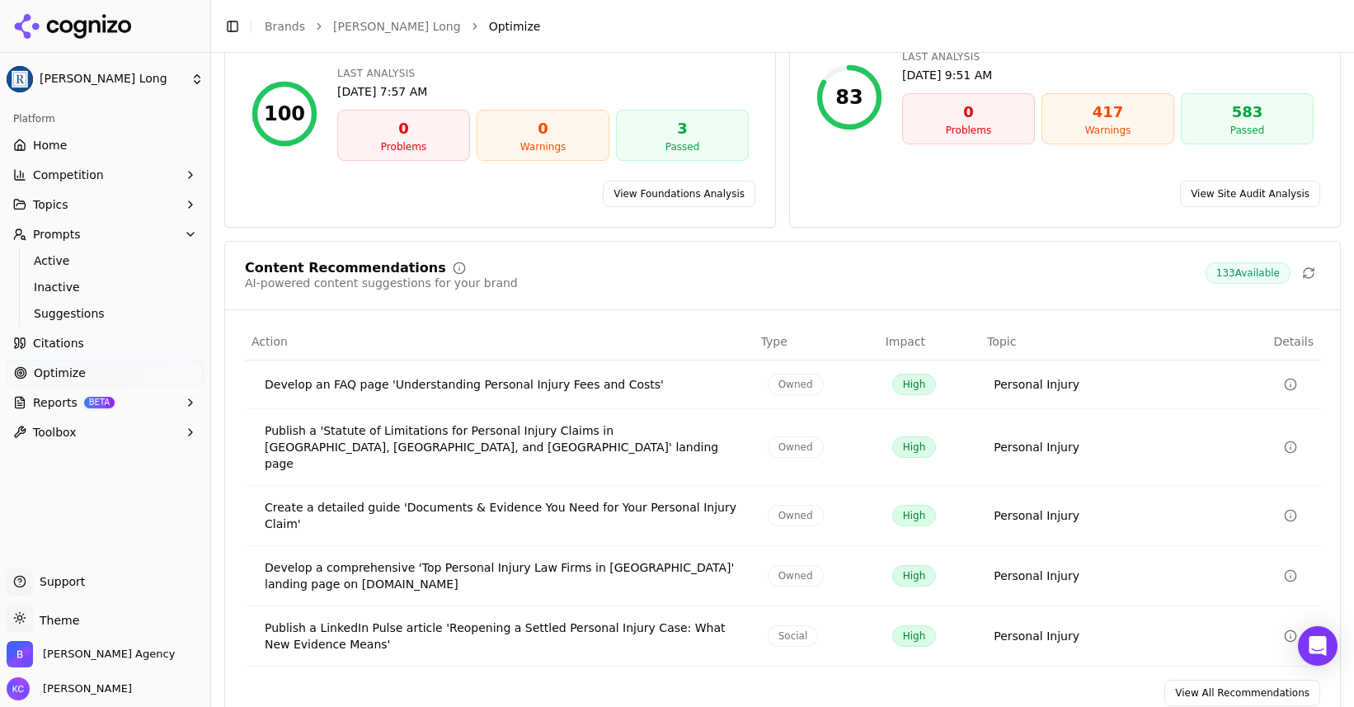
click at [675, 619] on div "Publish a LinkedIn Pulse article 'Reopening a Settled Personal Injury Case: Wha…" at bounding box center [503, 635] width 477 height 33
click at [299, 619] on div "Publish a LinkedIn Pulse article 'Reopening a Settled Personal Injury Case: Wha…" at bounding box center [503, 635] width 477 height 33
click at [433, 619] on div "Publish a LinkedIn Pulse article 'Reopening a Settled Personal Injury Case: Wha…" at bounding box center [503, 635] width 477 height 33
click at [302, 619] on div "Publish a LinkedIn Pulse article 'Reopening a Settled Personal Injury Case: Wha…" at bounding box center [503, 635] width 477 height 33
click at [1290, 629] on icon "Data table" at bounding box center [1290, 635] width 13 height 13
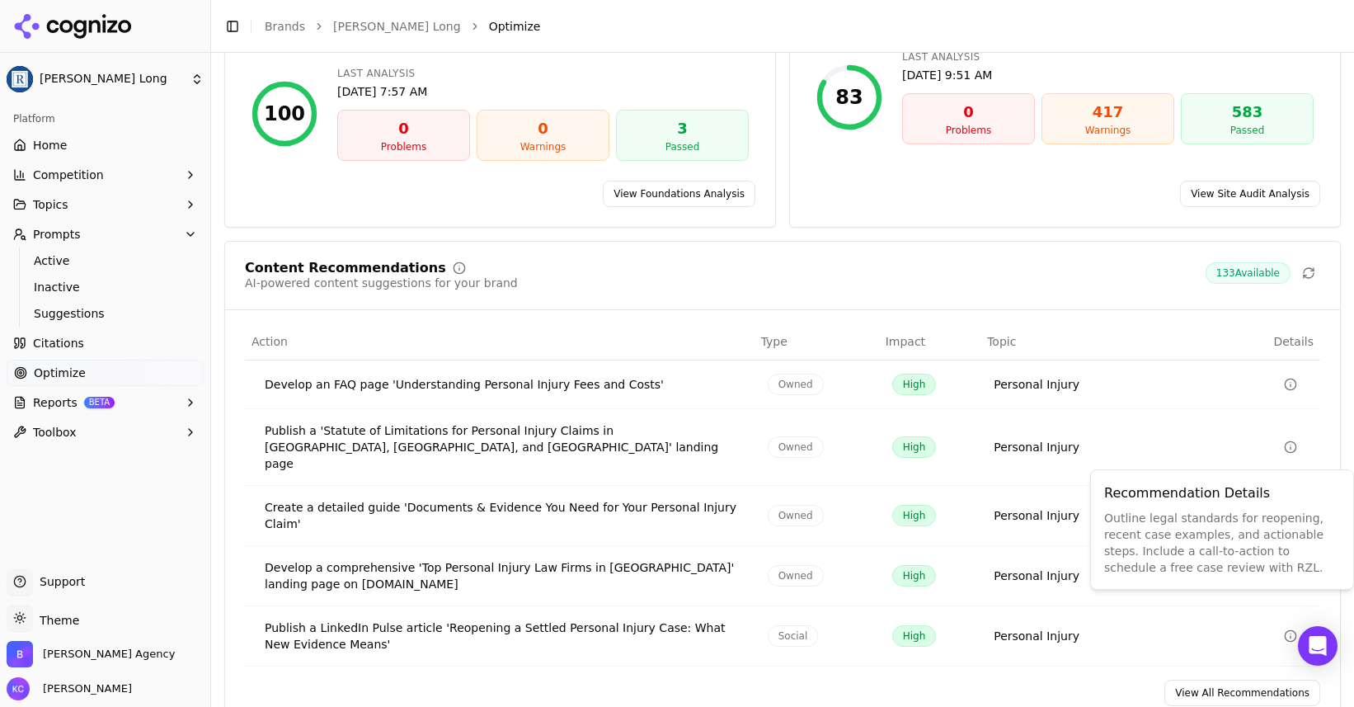
click at [777, 680] on div "View All Recommendations" at bounding box center [782, 693] width 1115 height 26
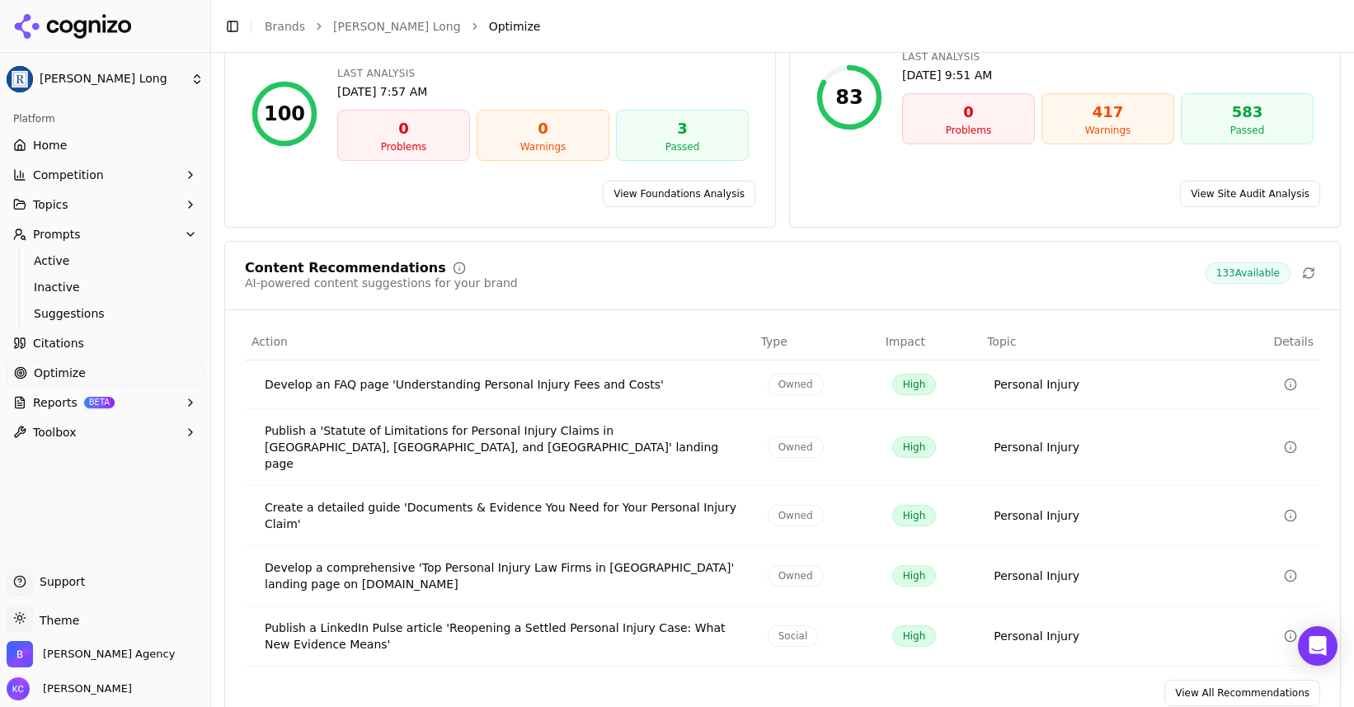
click at [1266, 262] on span "133 Available" at bounding box center [1248, 272] width 85 height 21
click at [1219, 680] on link "View All Recommendations" at bounding box center [1243, 693] width 156 height 26
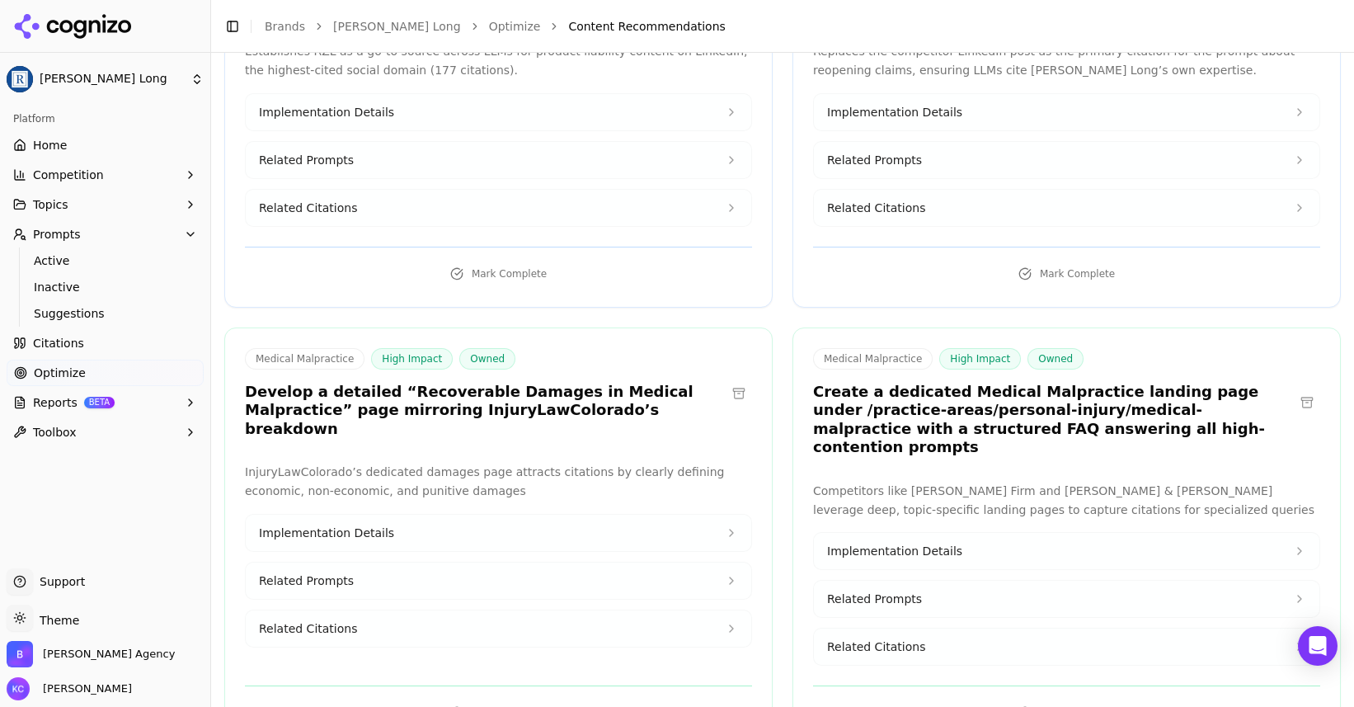
scroll to position [2460, 0]
click at [741, 514] on button "Implementation Details" at bounding box center [499, 532] width 506 height 36
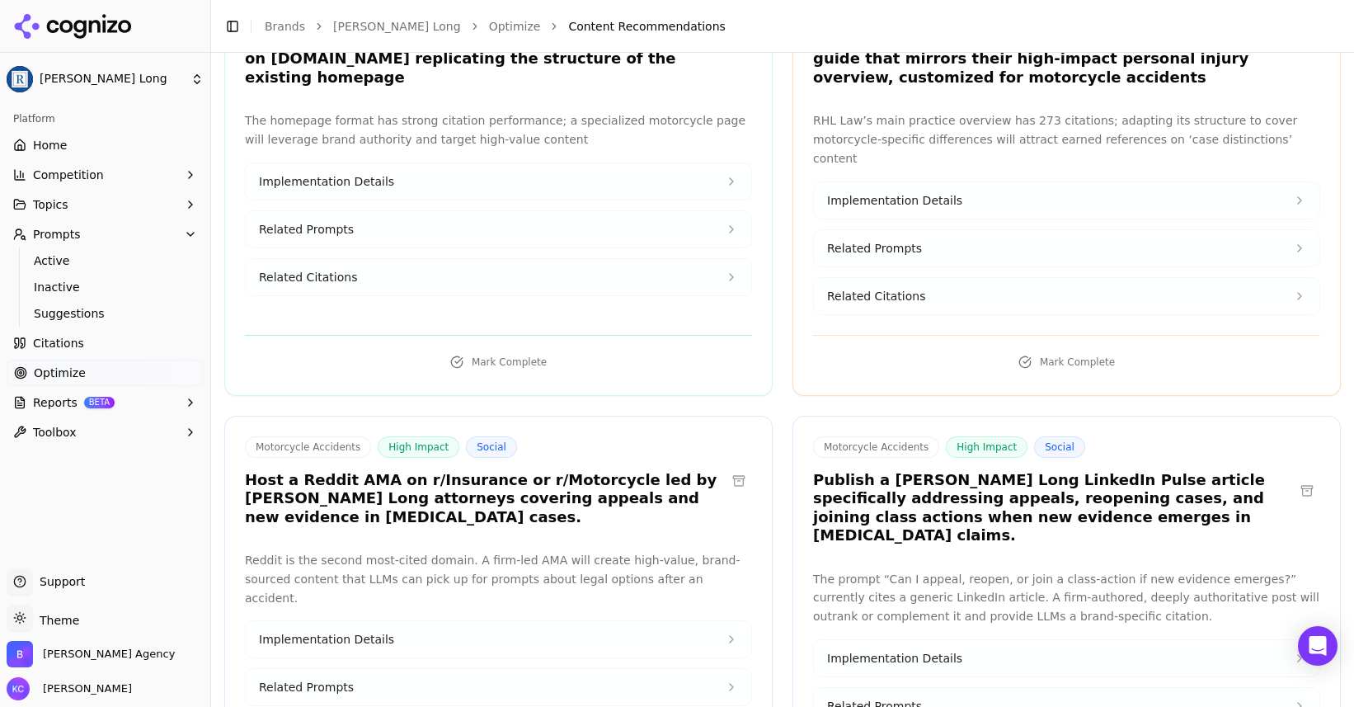
scroll to position [4207, 0]
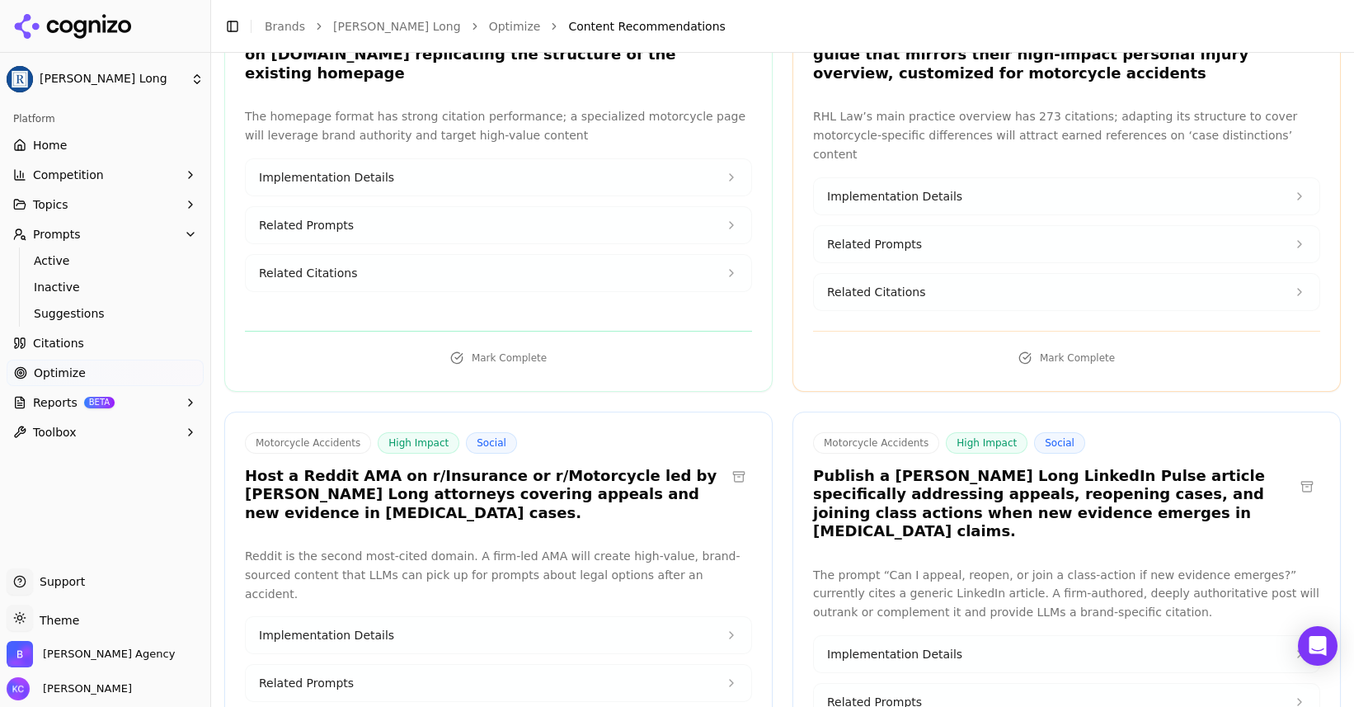
click at [919, 646] on span "Implementation Details" at bounding box center [894, 654] width 135 height 16
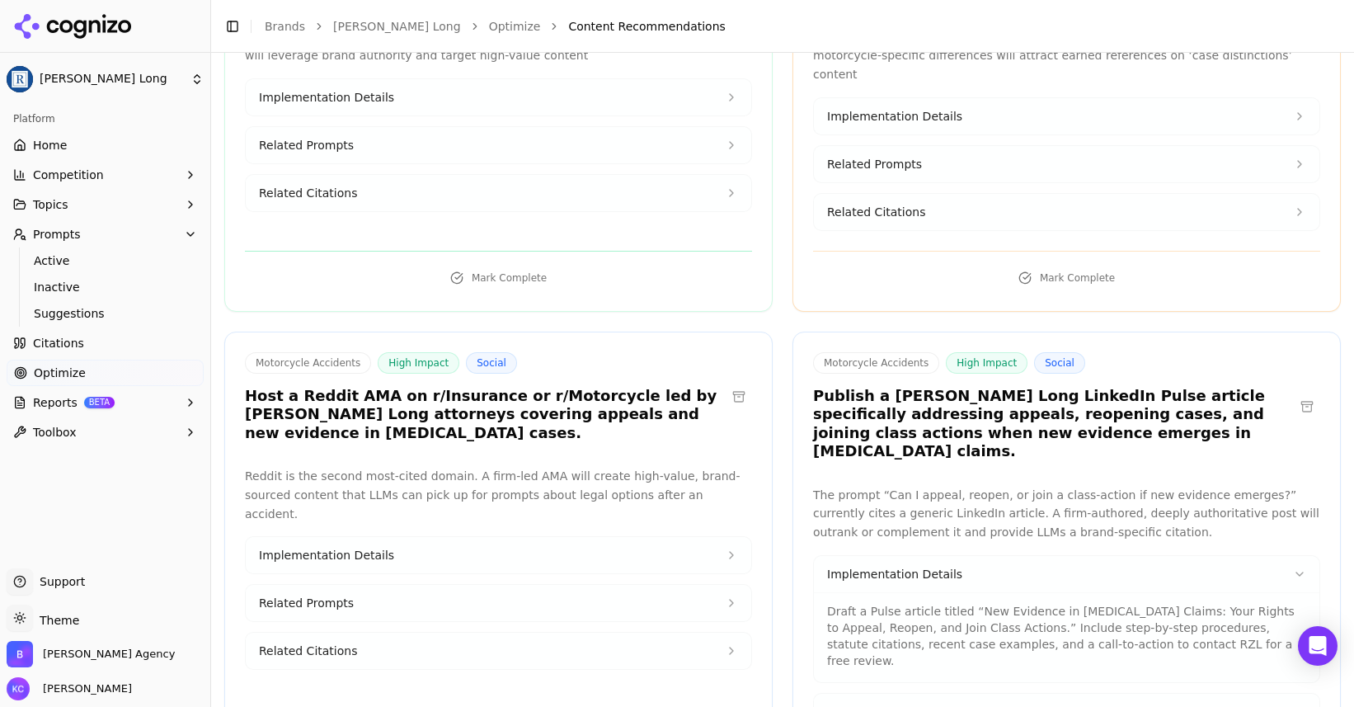
scroll to position [4292, 0]
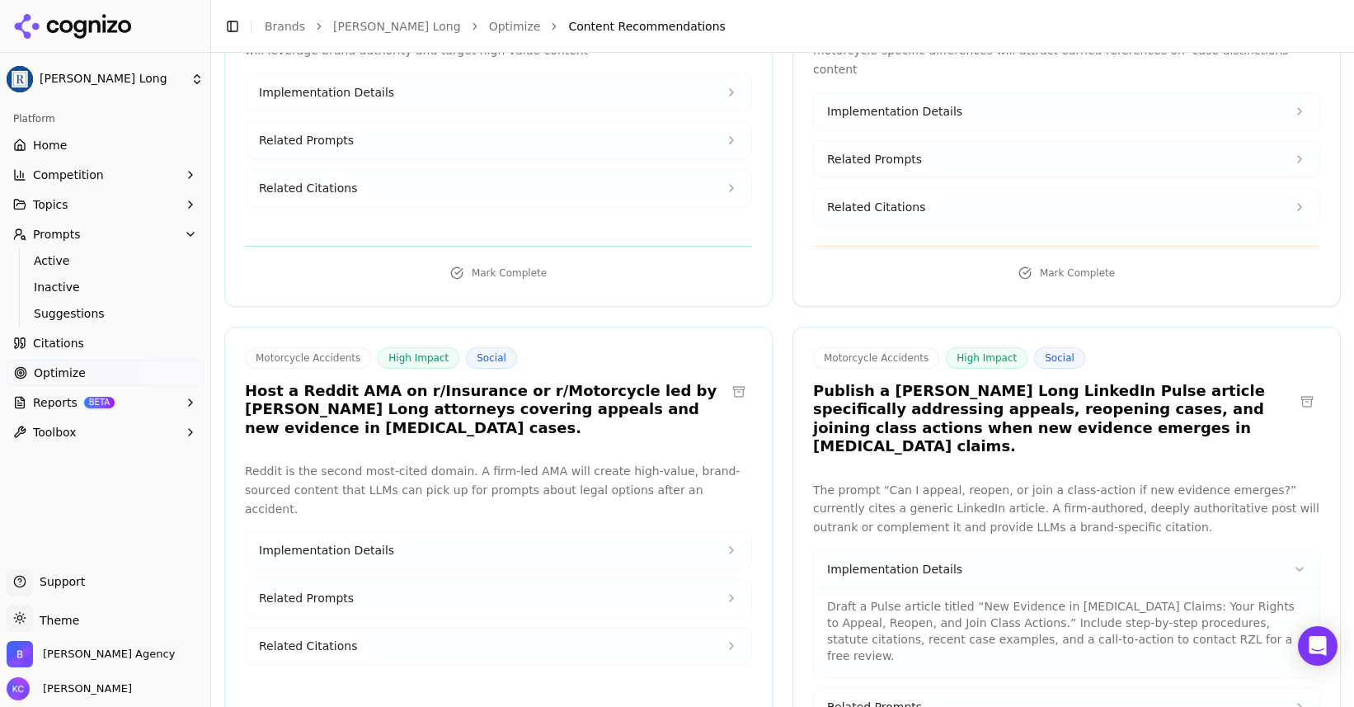
click at [926, 689] on button "Related Prompts" at bounding box center [1067, 707] width 506 height 36
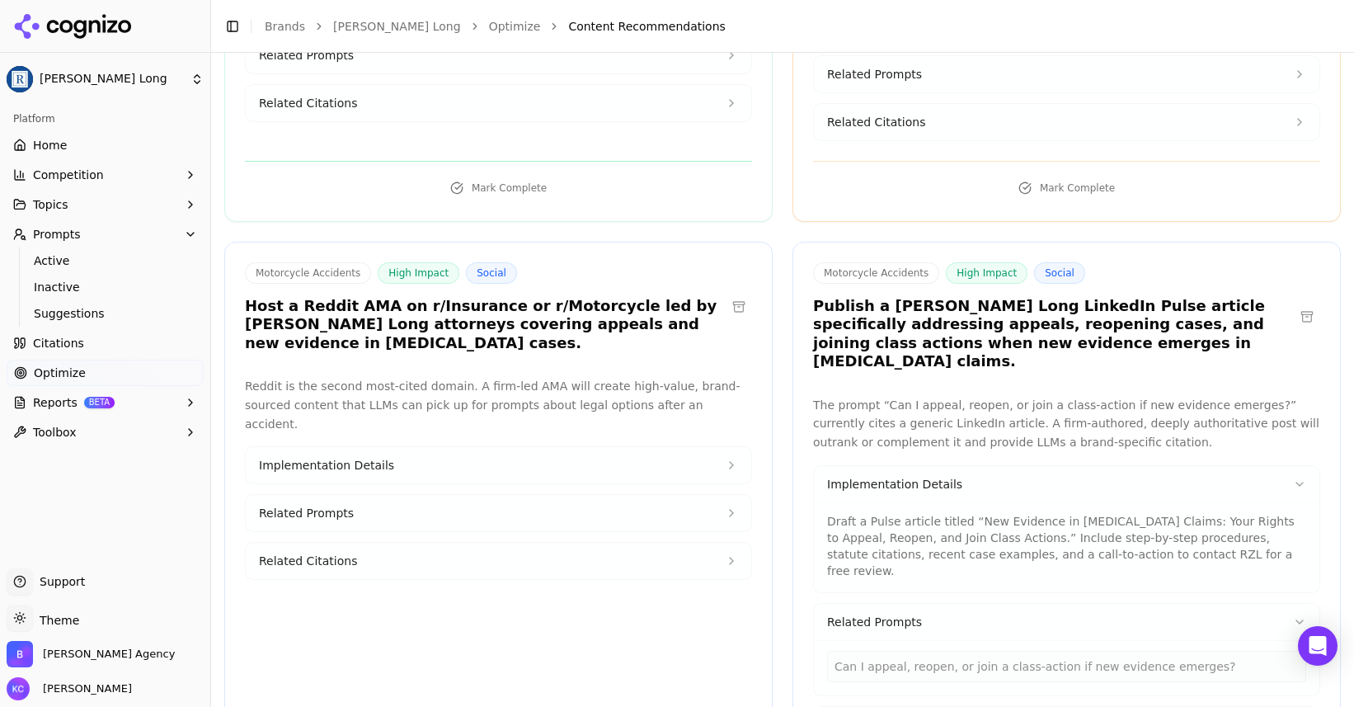
scroll to position [4377, 0]
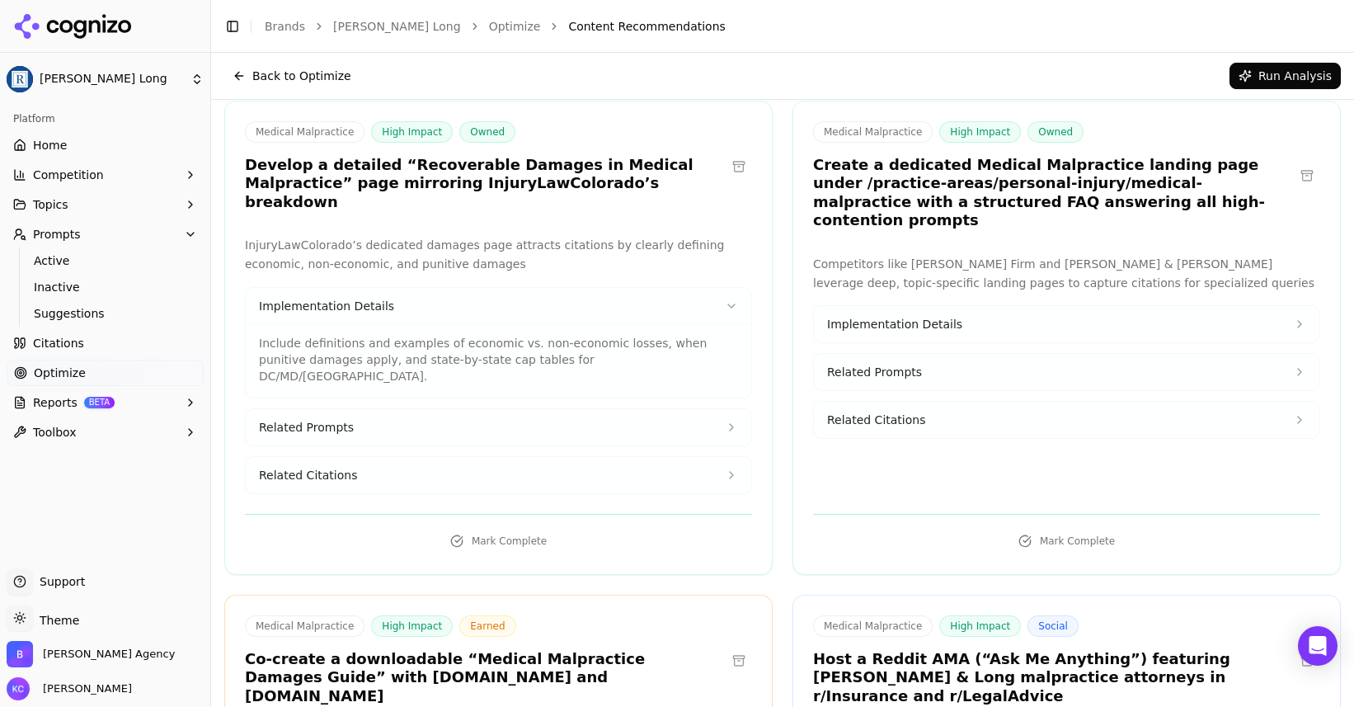
scroll to position [2645, 0]
